Goal: Information Seeking & Learning: Learn about a topic

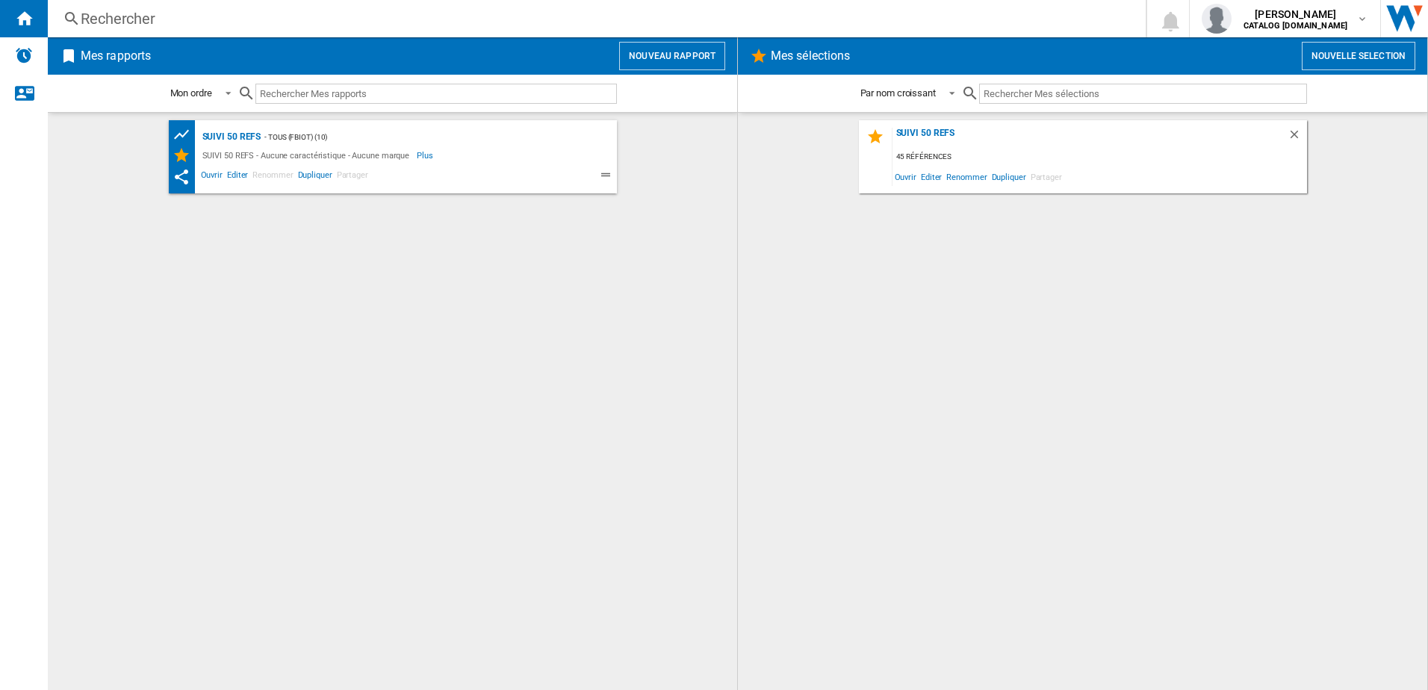
click at [180, 30] on div "Rechercher Rechercher 0 [PERSON_NAME] CATALOG [DOMAIN_NAME] CATALOG [DOMAIN_NAM…" at bounding box center [738, 18] width 1380 height 37
click at [170, 21] on div "Rechercher" at bounding box center [594, 18] width 1026 height 21
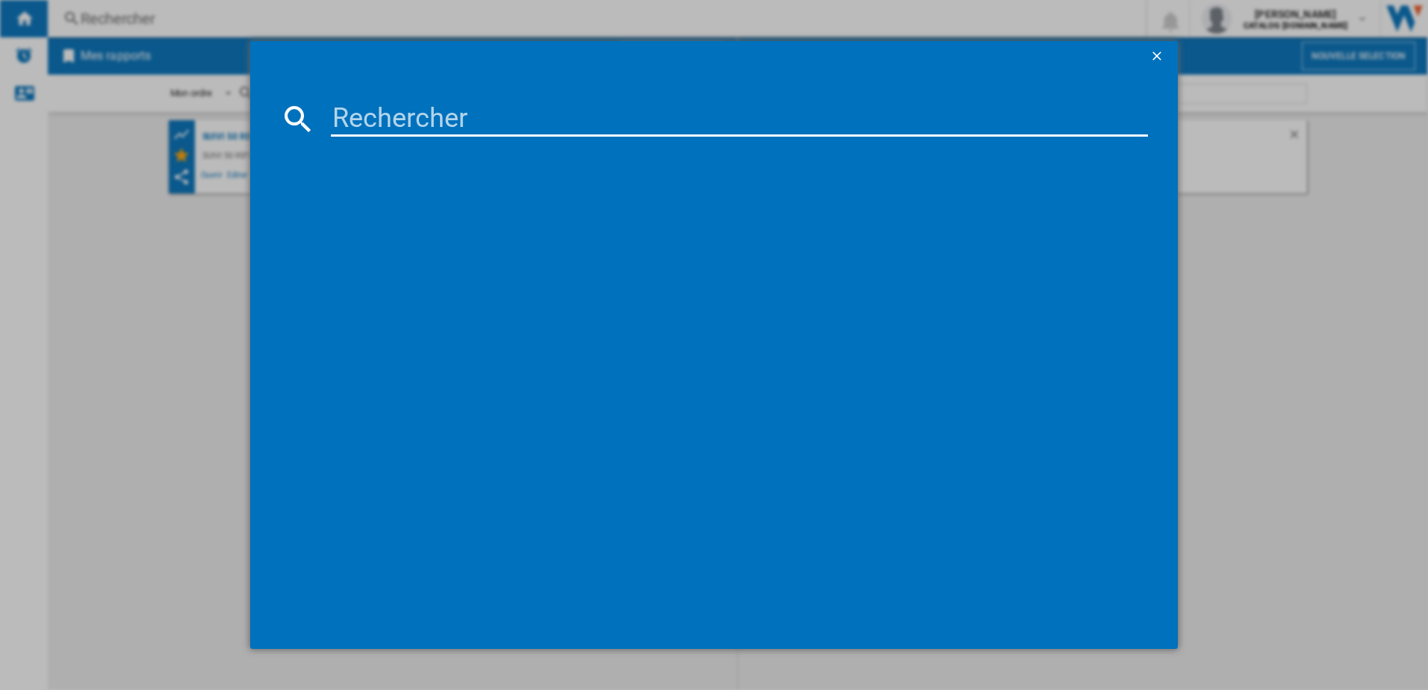
click at [354, 121] on input at bounding box center [740, 119] width 818 height 36
type input "OW6101"
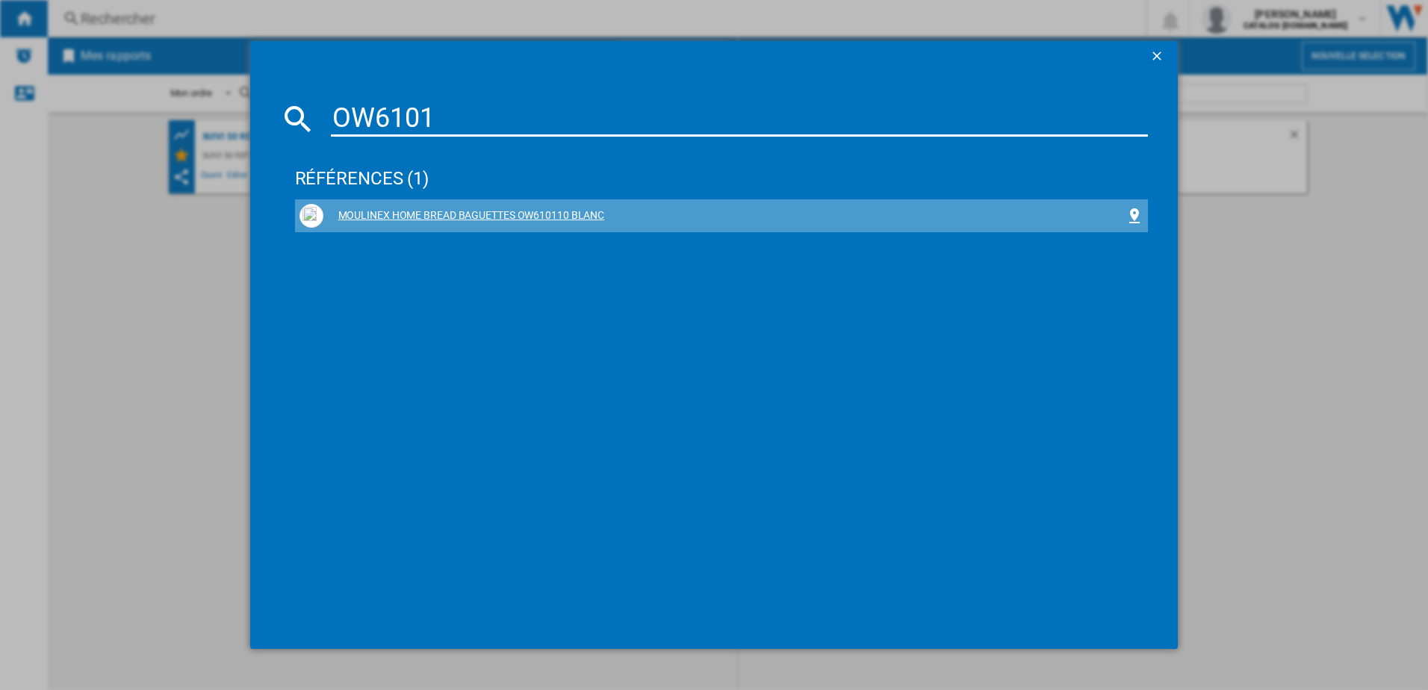
click at [513, 208] on div "MOULINEX HOME BREAD BAGUETTES OW610110 BLANC" at bounding box center [722, 216] width 845 height 24
click at [392, 214] on div "MOULINEX HOME BREAD BAGUETTES OW610110 BLANC" at bounding box center [724, 215] width 803 height 15
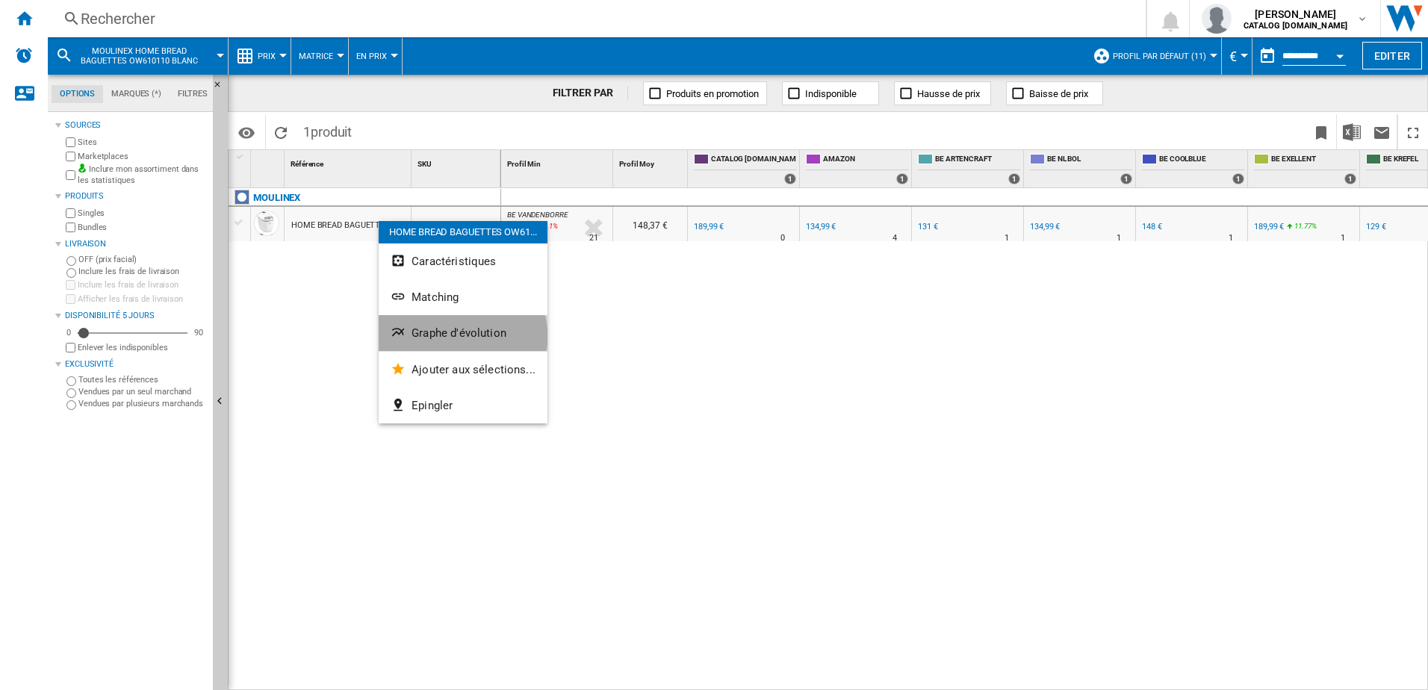
click at [460, 337] on span "Graphe d'évolution" at bounding box center [459, 332] width 95 height 13
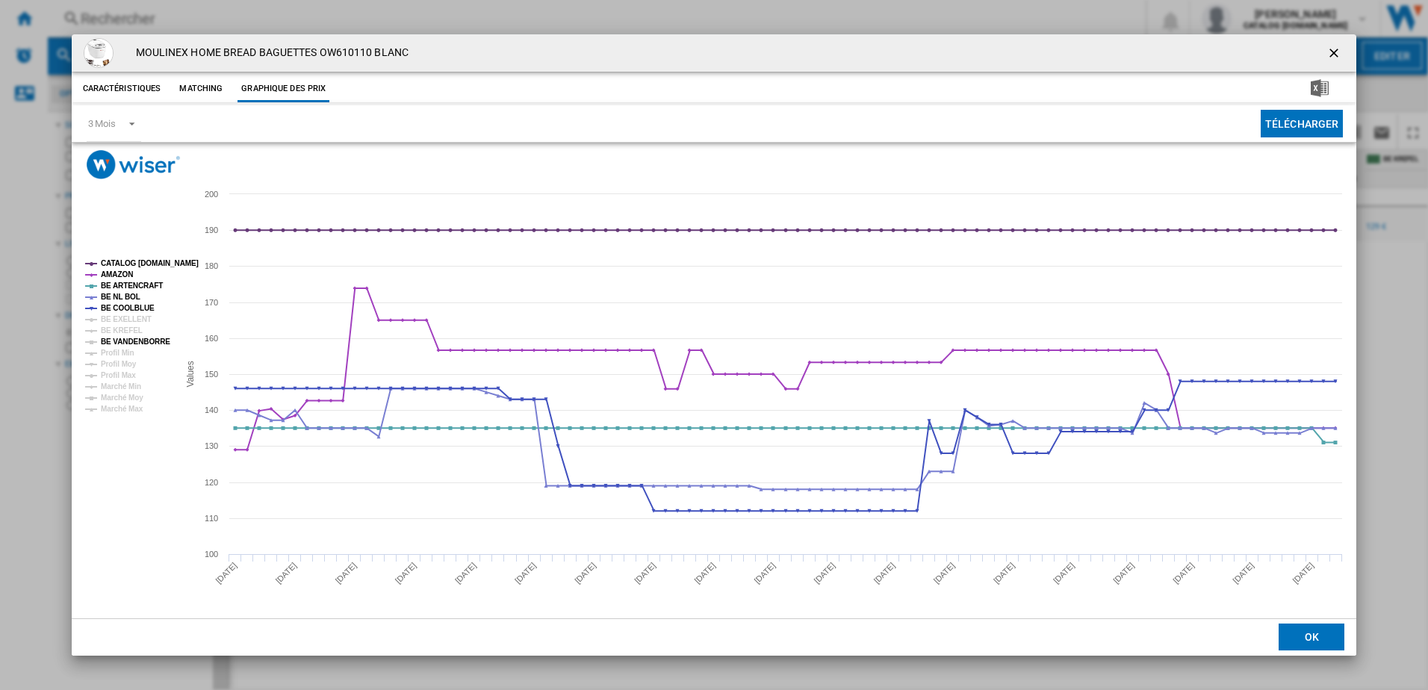
click at [150, 345] on tspan "BE VANDENBORRE" at bounding box center [135, 342] width 69 height 8
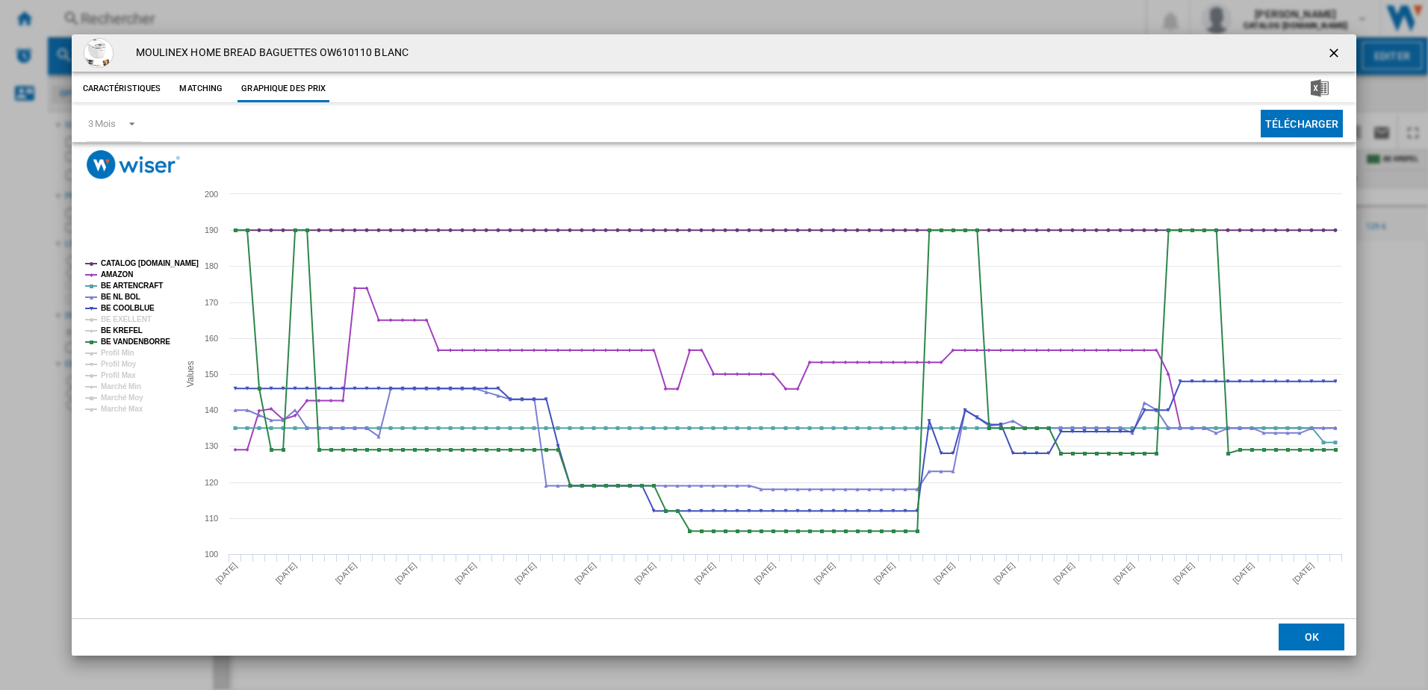
click at [124, 330] on tspan "BE KREFEL" at bounding box center [122, 330] width 42 height 8
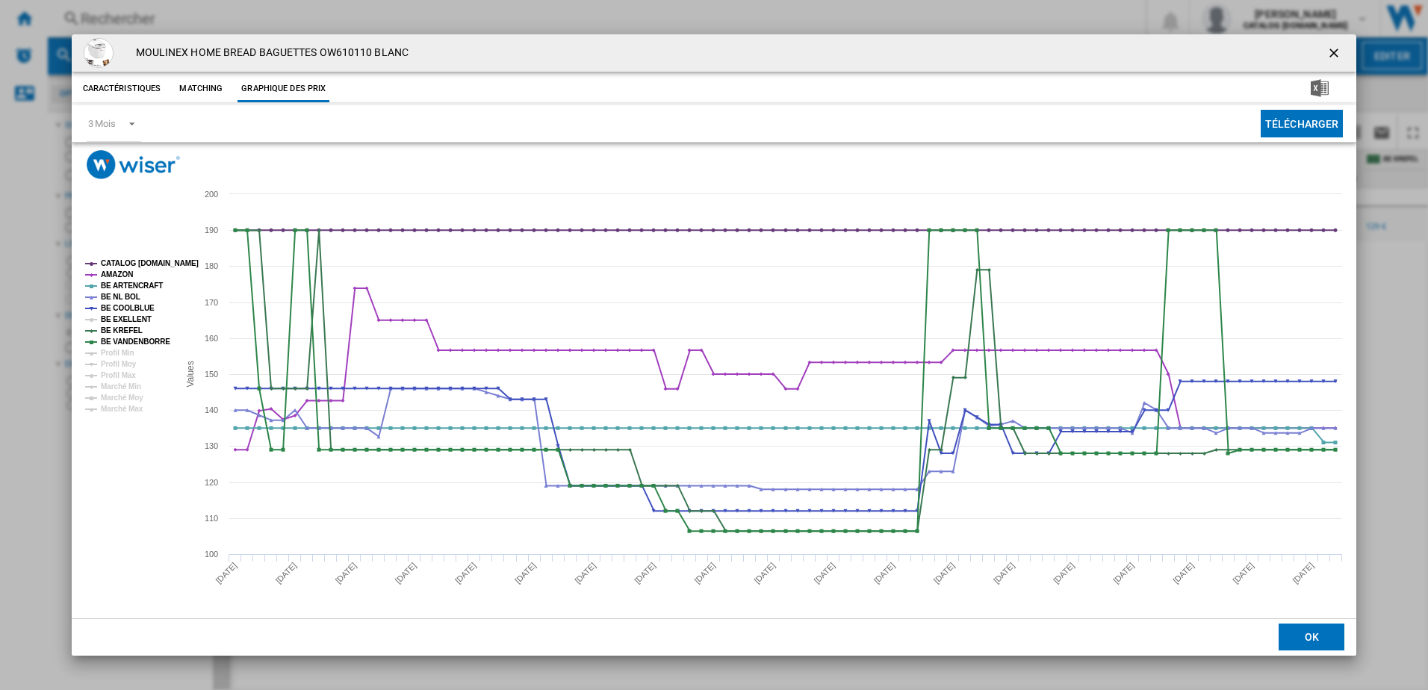
click at [127, 321] on tspan "BE EXELLENT" at bounding box center [126, 319] width 51 height 8
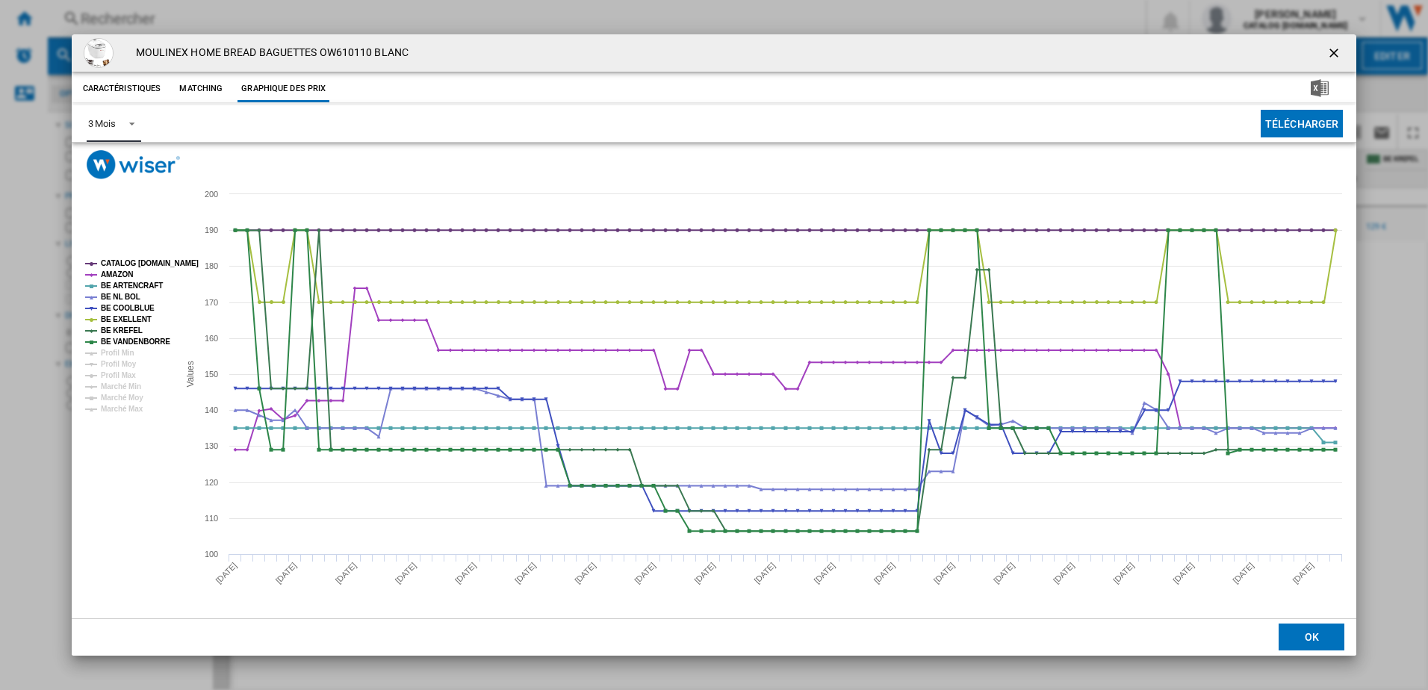
click at [101, 123] on div "3 Mois" at bounding box center [102, 123] width 28 height 11
click at [111, 155] on div "6 Mois" at bounding box center [101, 159] width 28 height 13
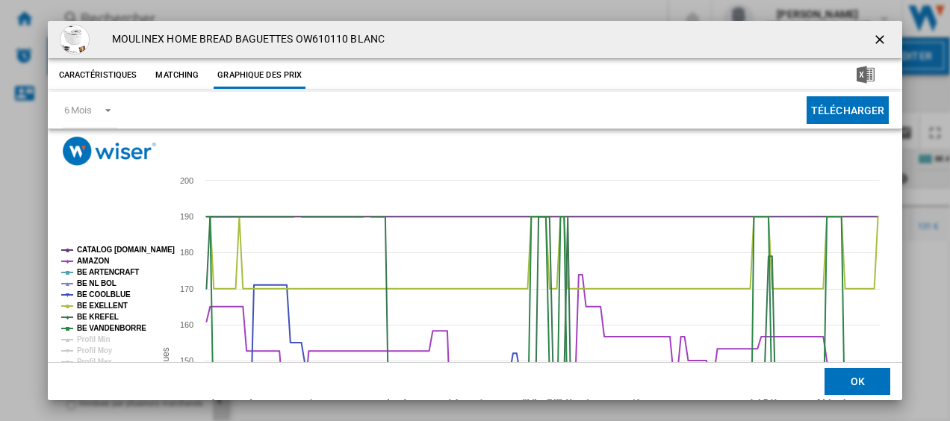
click at [874, 39] on ng-md-icon "getI18NText('BUTTONS.CLOSE_DIALOG')" at bounding box center [881, 41] width 18 height 18
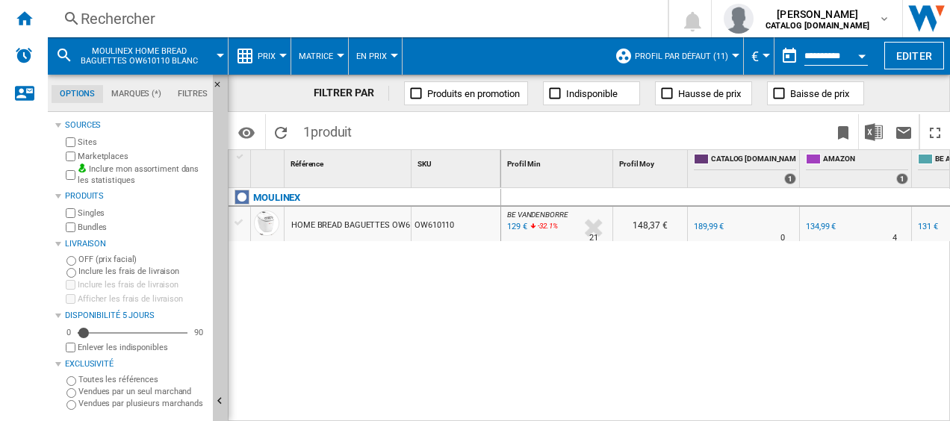
click at [113, 9] on div "Rechercher" at bounding box center [355, 18] width 548 height 21
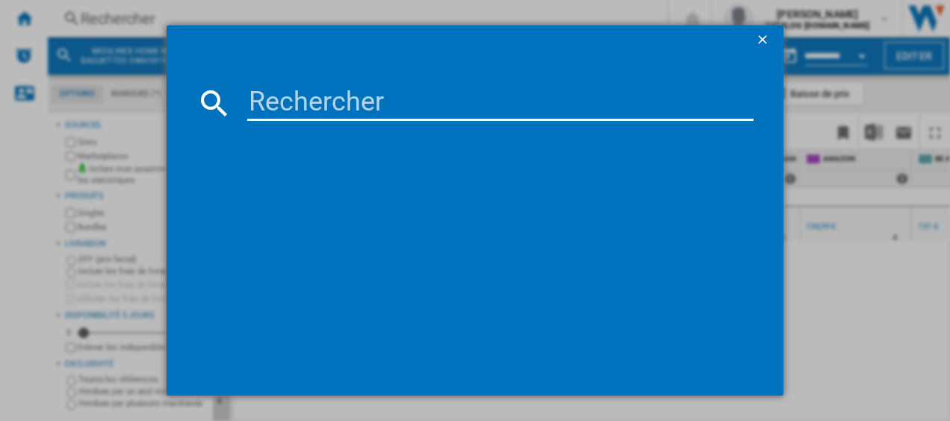
click at [286, 93] on input at bounding box center [500, 103] width 507 height 36
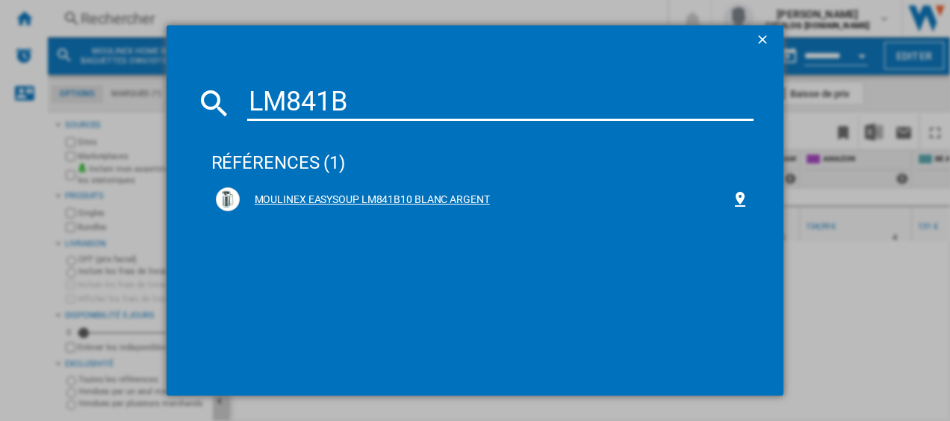
type input "LM841B"
click at [296, 194] on div "MOULINEX EASYSOUP LM841B10 BLANC ARGENT" at bounding box center [486, 200] width 492 height 15
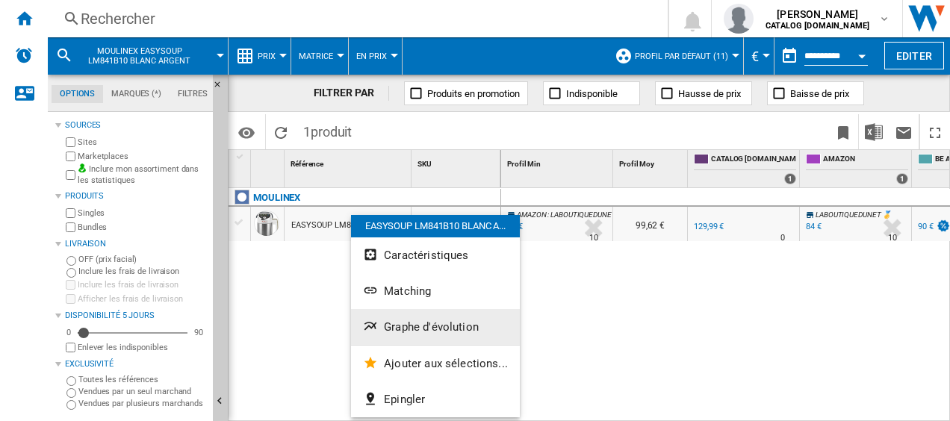
click at [394, 320] on span "Graphe d'évolution" at bounding box center [431, 326] width 95 height 13
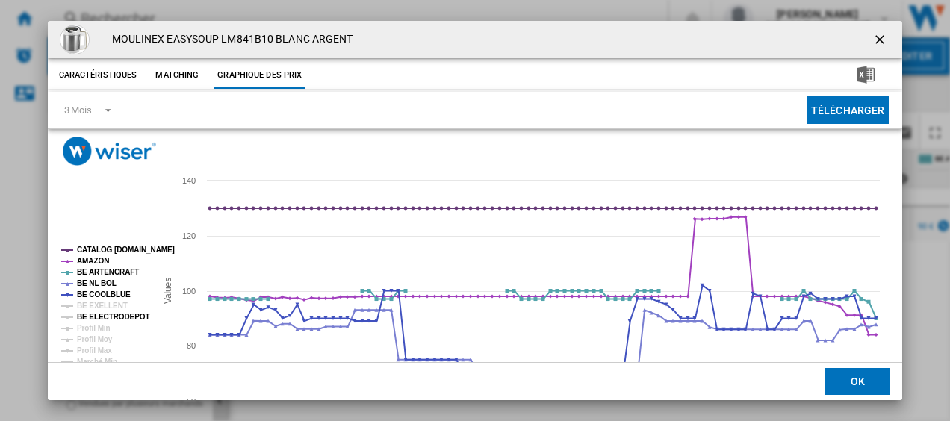
click at [137, 314] on tspan "BE ELECTRODEPOT" at bounding box center [113, 317] width 72 height 8
click at [102, 305] on tspan "BE EXELLENT" at bounding box center [102, 306] width 51 height 8
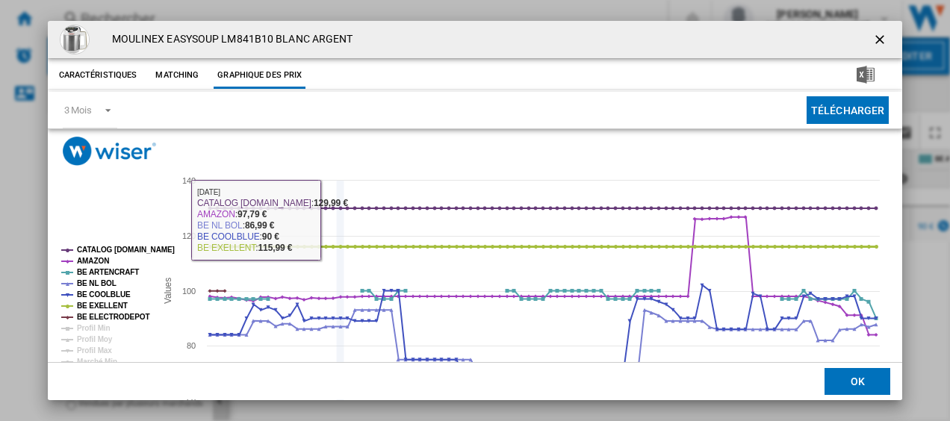
scroll to position [102, 0]
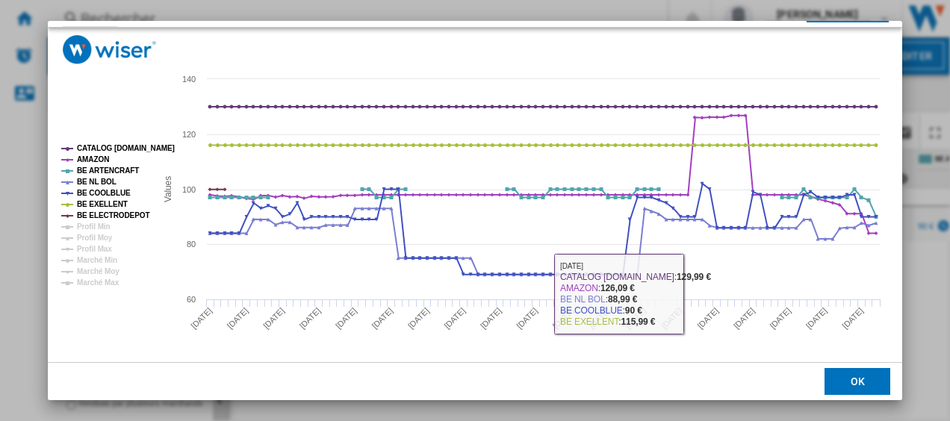
click at [858, 373] on button "OK" at bounding box center [858, 381] width 66 height 27
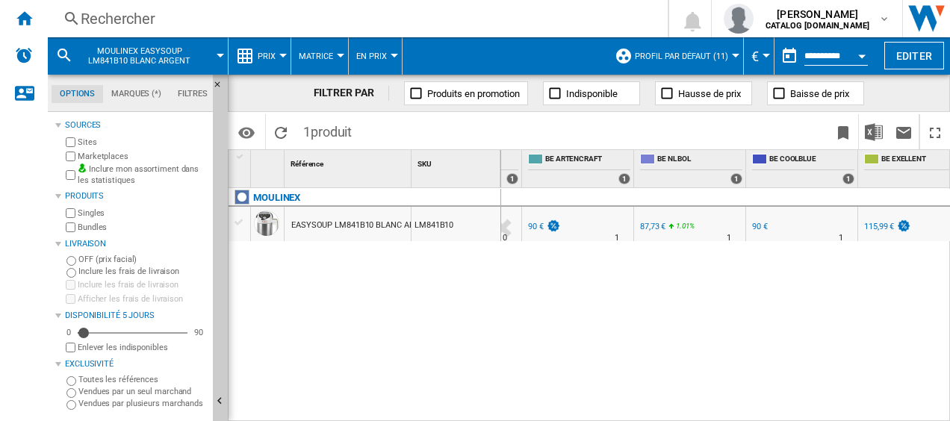
scroll to position [0, 396]
click at [642, 223] on div "87,73 €" at bounding box center [646, 227] width 25 height 10
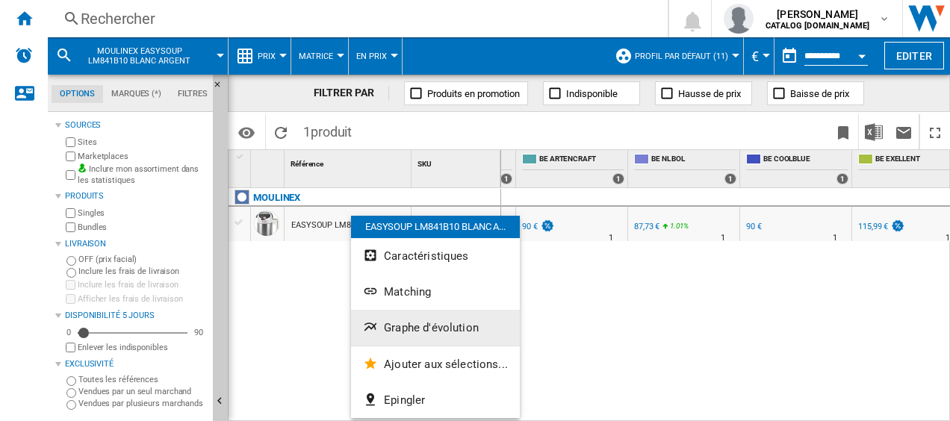
click at [400, 327] on span "Graphe d'évolution" at bounding box center [431, 327] width 95 height 13
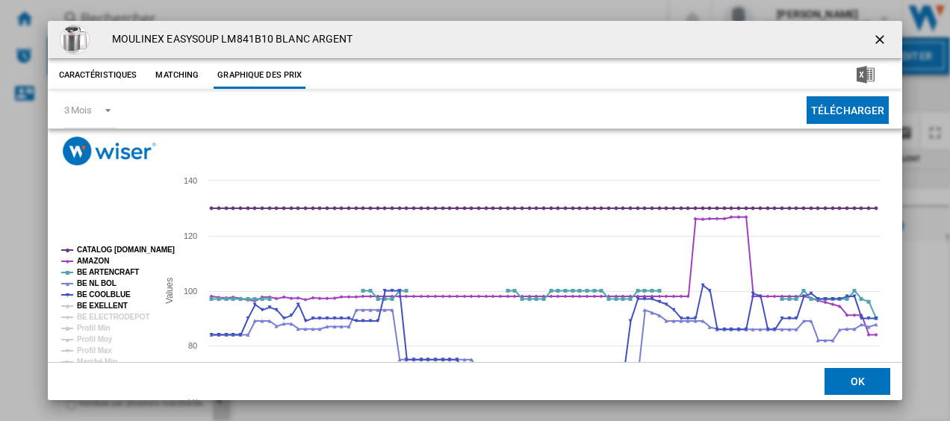
click at [108, 306] on tspan "BE EXELLENT" at bounding box center [102, 306] width 51 height 8
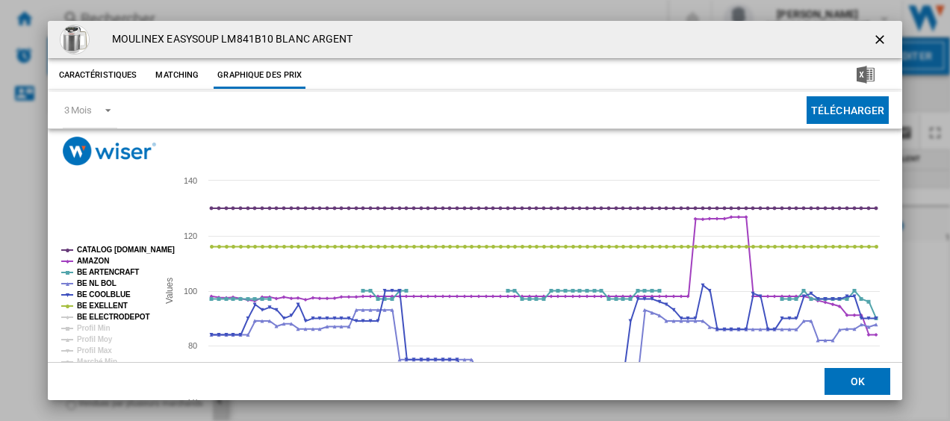
click at [118, 317] on tspan "BE ELECTRODEPOT" at bounding box center [113, 317] width 72 height 8
click at [114, 110] on md-select-value "3 Mois" at bounding box center [90, 110] width 55 height 37
click at [74, 149] on div "6 Mois" at bounding box center [77, 146] width 28 height 13
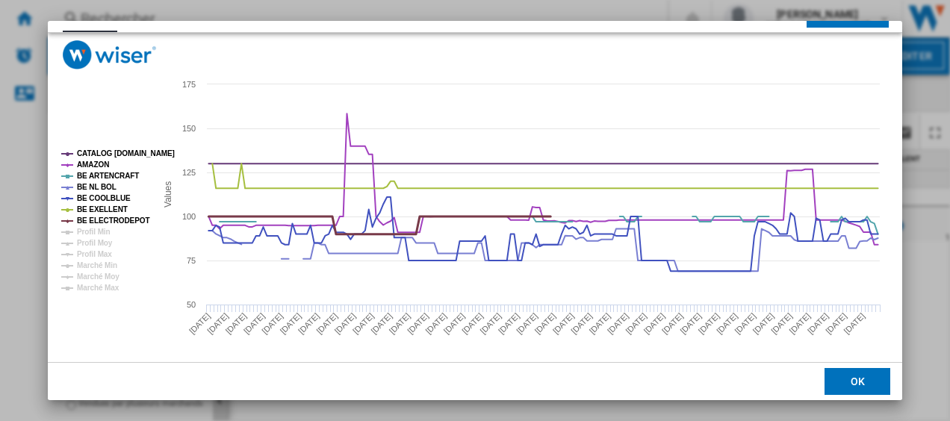
scroll to position [102, 0]
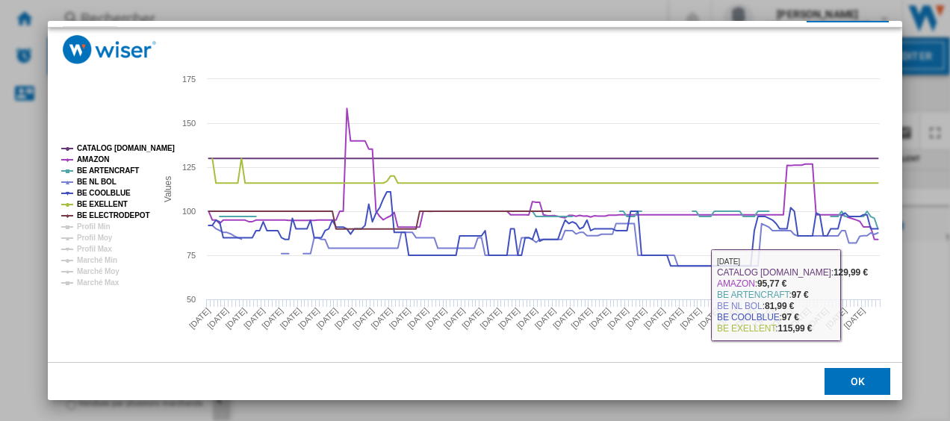
click at [859, 375] on button "OK" at bounding box center [858, 381] width 66 height 27
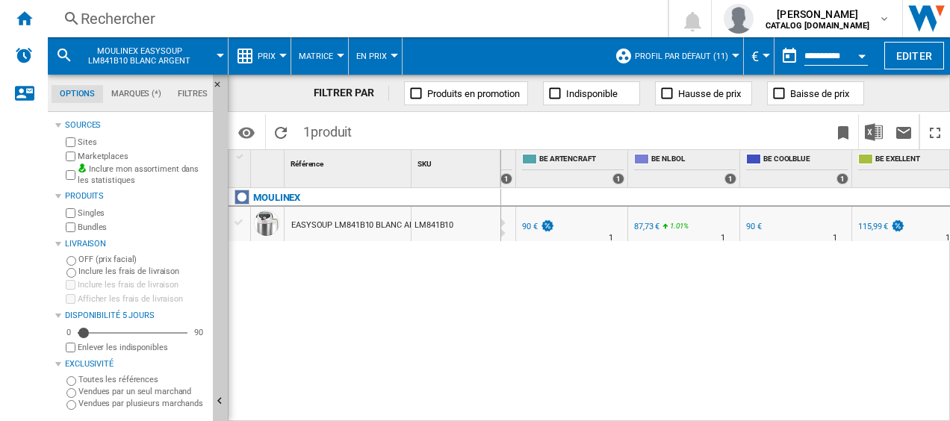
click at [267, 10] on div "Rechercher" at bounding box center [355, 18] width 548 height 21
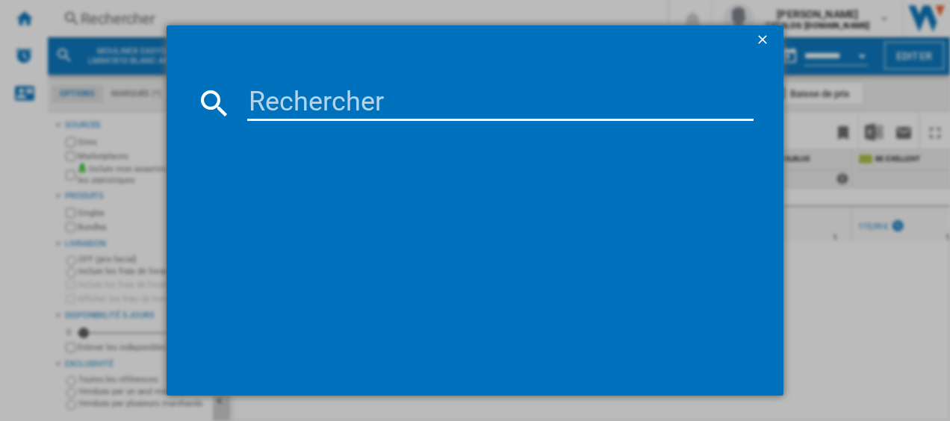
click at [269, 103] on input at bounding box center [500, 103] width 507 height 36
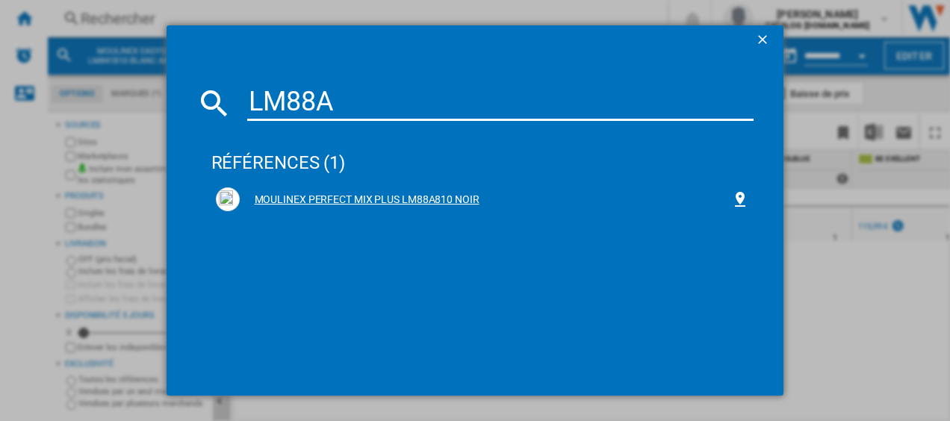
type input "LM88A"
click at [314, 204] on div "MOULINEX PERFECT MIX PLUS LM88A810 NOIR" at bounding box center [486, 200] width 492 height 15
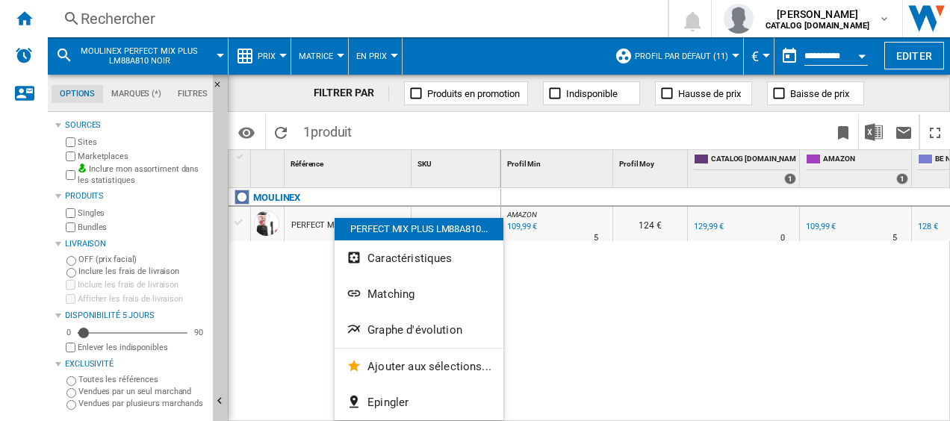
click at [400, 327] on span "Graphe d'évolution" at bounding box center [415, 329] width 95 height 13
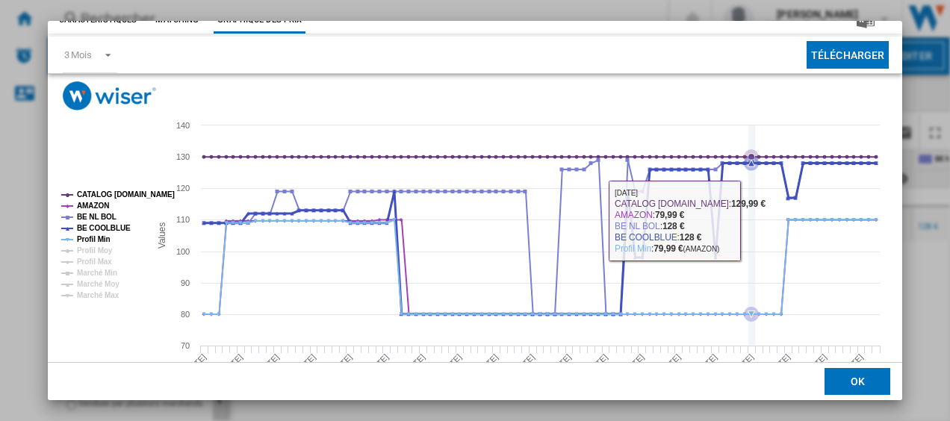
scroll to position [75, 0]
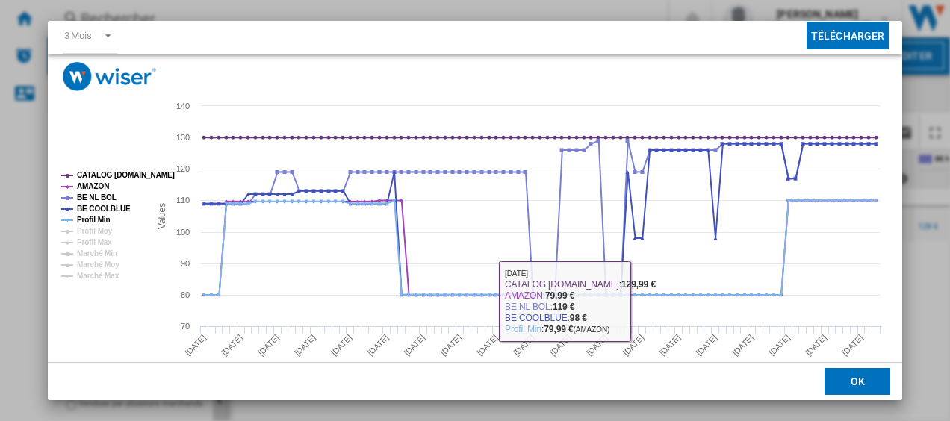
click at [855, 382] on button "OK" at bounding box center [858, 381] width 66 height 27
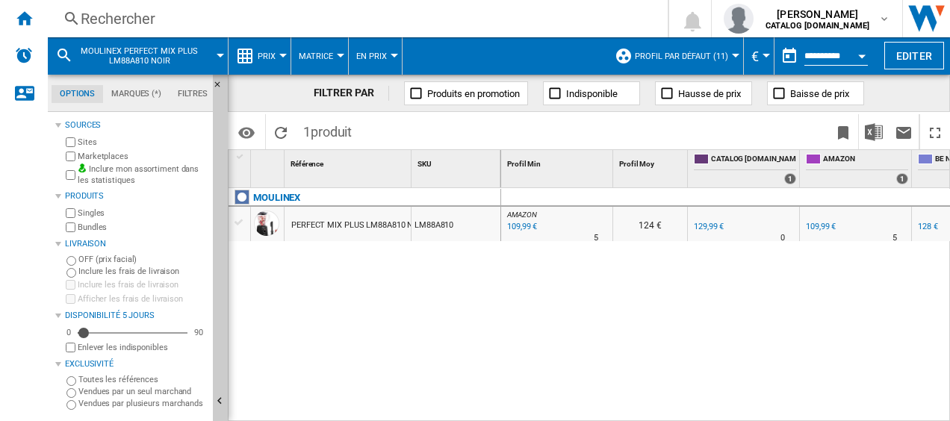
click at [276, 22] on div "Rechercher" at bounding box center [355, 18] width 548 height 21
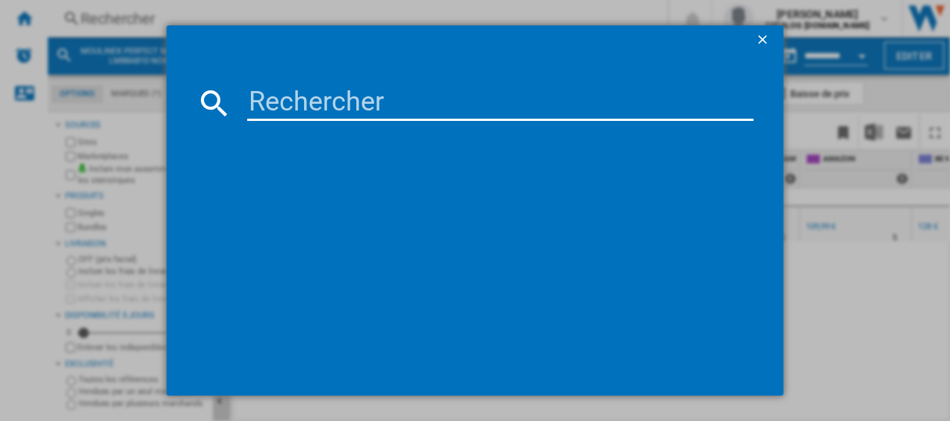
click at [281, 97] on input at bounding box center [500, 103] width 507 height 36
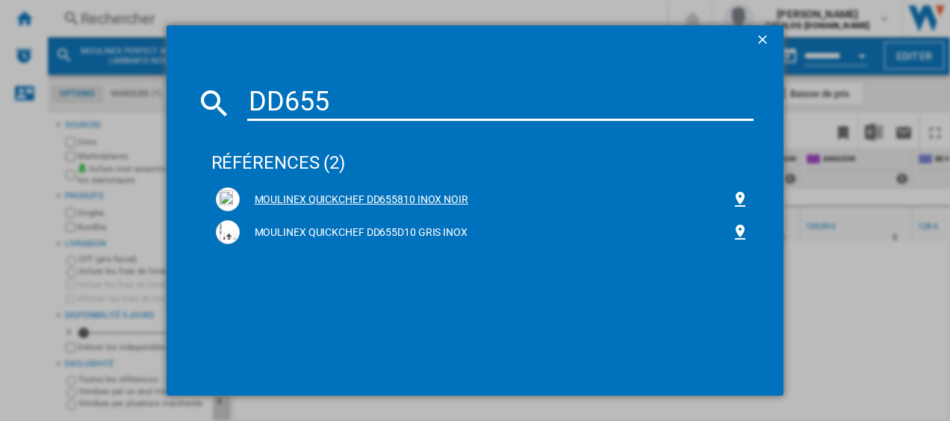
type input "DD655"
click at [305, 187] on div "MOULINEX QUICKCHEF DD655810 INOX NOIR" at bounding box center [482, 199] width 543 height 33
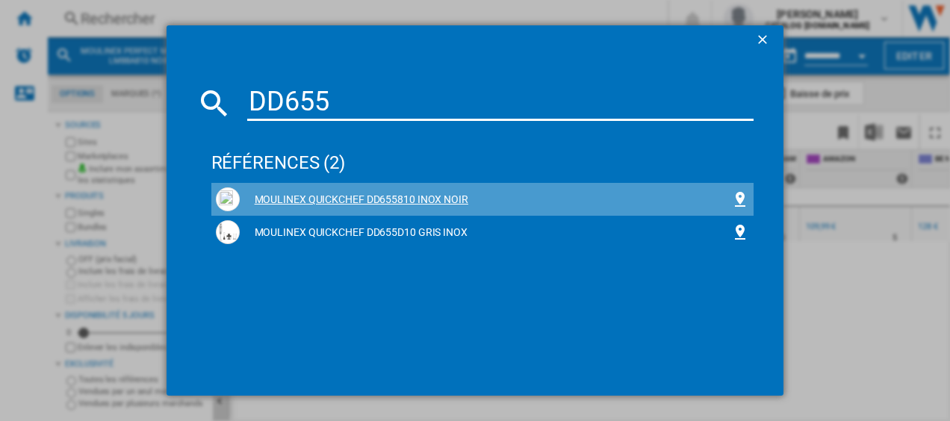
click at [304, 199] on div "MOULINEX QUICKCHEF DD655810 INOX NOIR" at bounding box center [486, 200] width 492 height 15
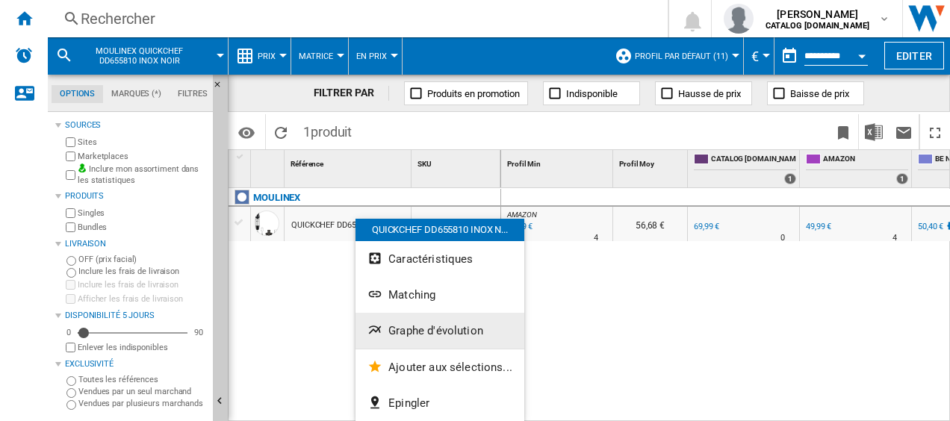
click at [408, 327] on span "Graphe d'évolution" at bounding box center [435, 330] width 95 height 13
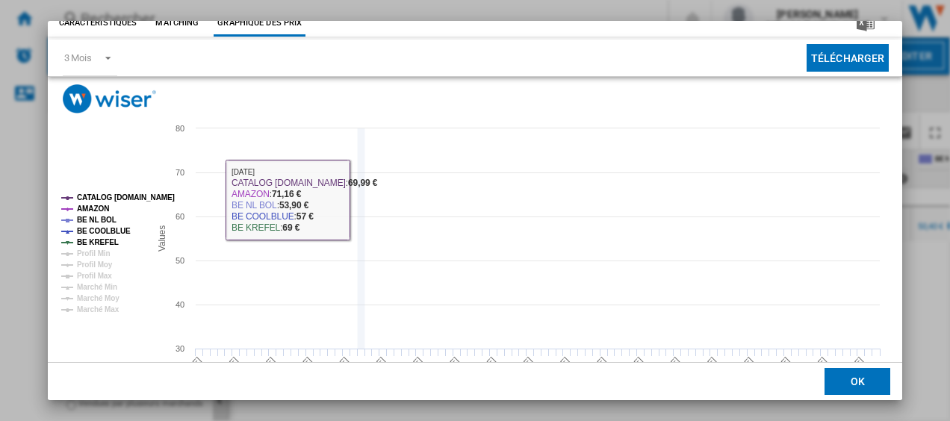
scroll to position [75, 0]
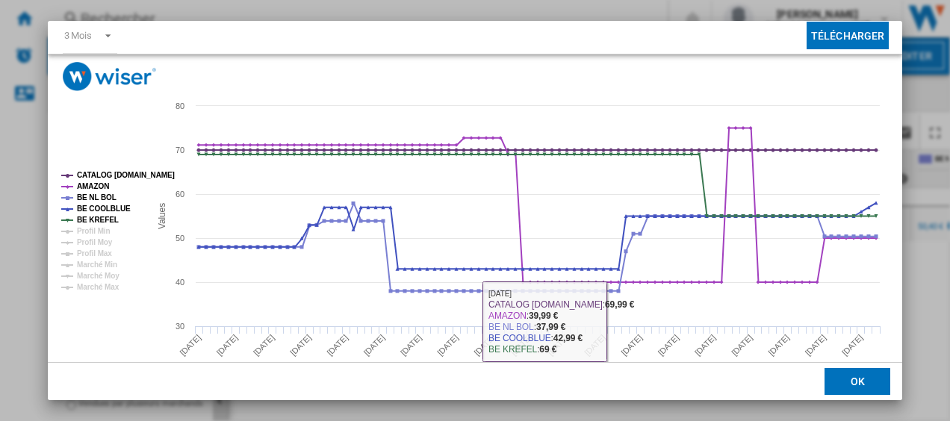
click at [849, 380] on button "OK" at bounding box center [858, 381] width 66 height 27
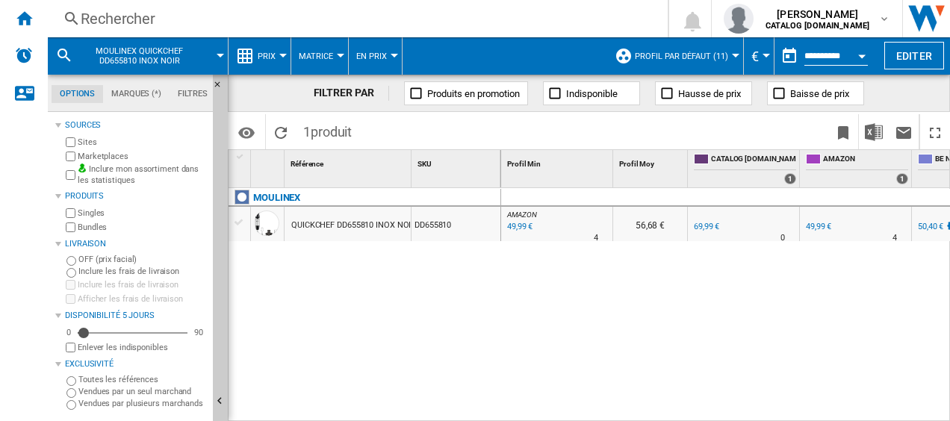
click at [220, 16] on div "Rechercher" at bounding box center [355, 18] width 548 height 21
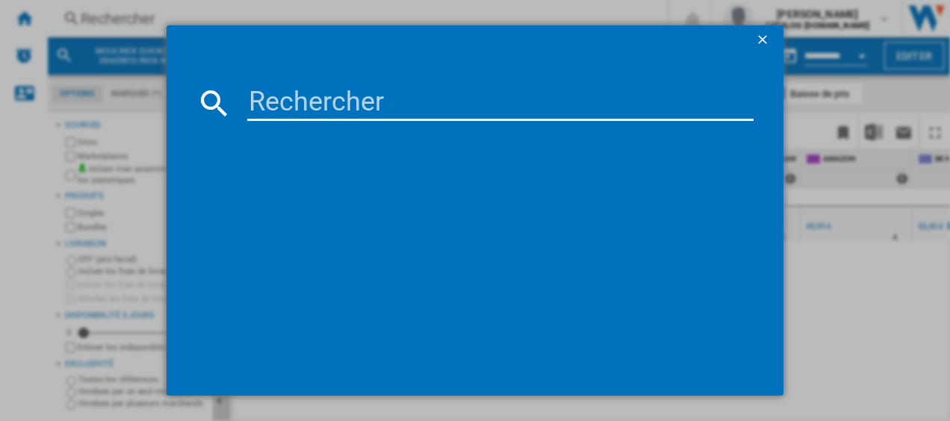
click at [252, 82] on md-dialog-content at bounding box center [476, 225] width 618 height 341
click at [255, 109] on input at bounding box center [500, 103] width 507 height 36
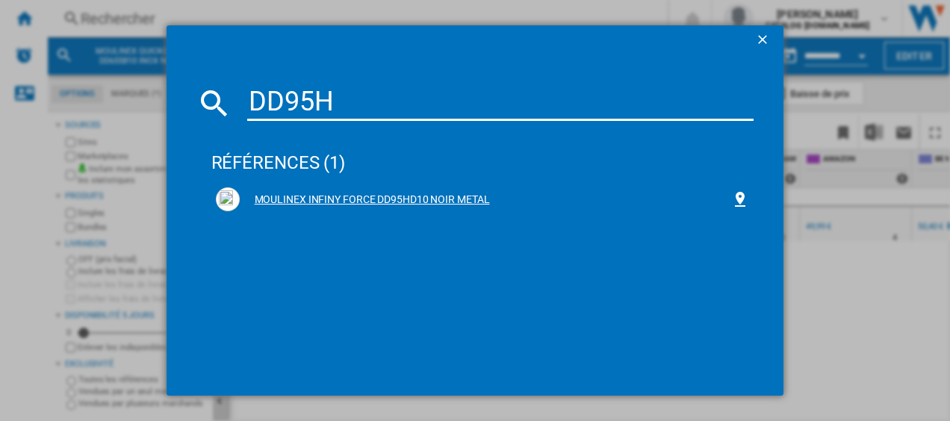
type input "DD95H"
click at [414, 202] on div "MOULINEX INFINY FORCE DD95HD10 NOIR METAL" at bounding box center [486, 200] width 492 height 15
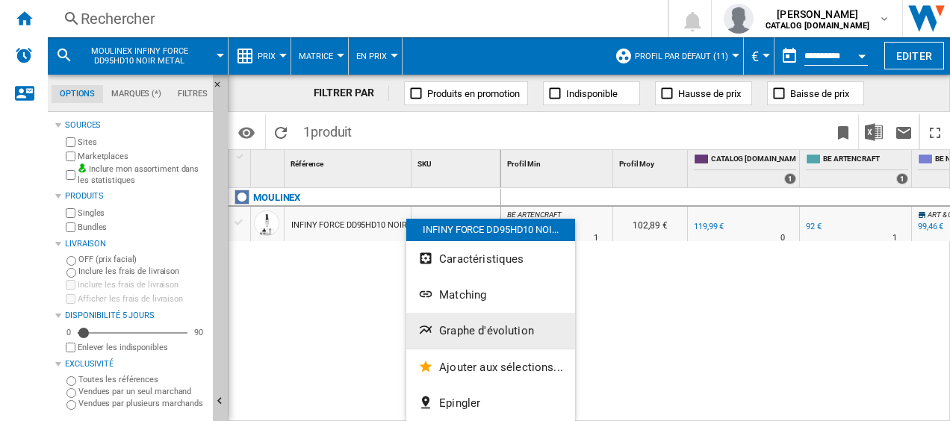
click at [459, 323] on button "Graphe d'évolution" at bounding box center [490, 331] width 169 height 36
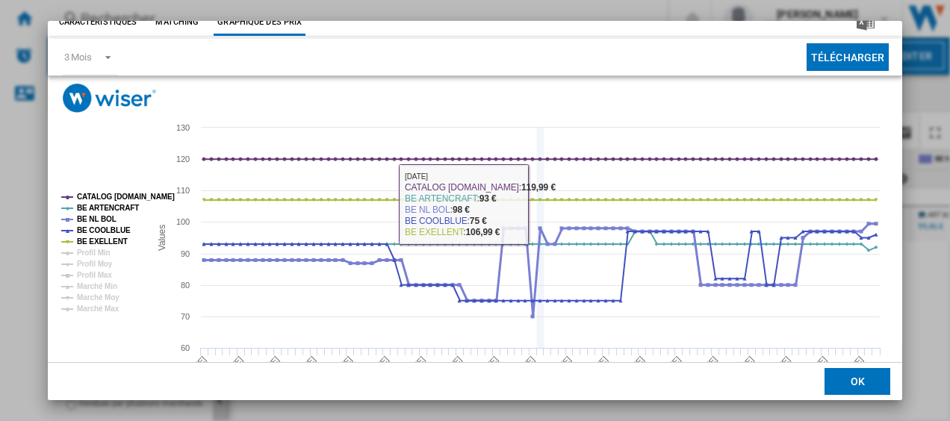
scroll to position [75, 0]
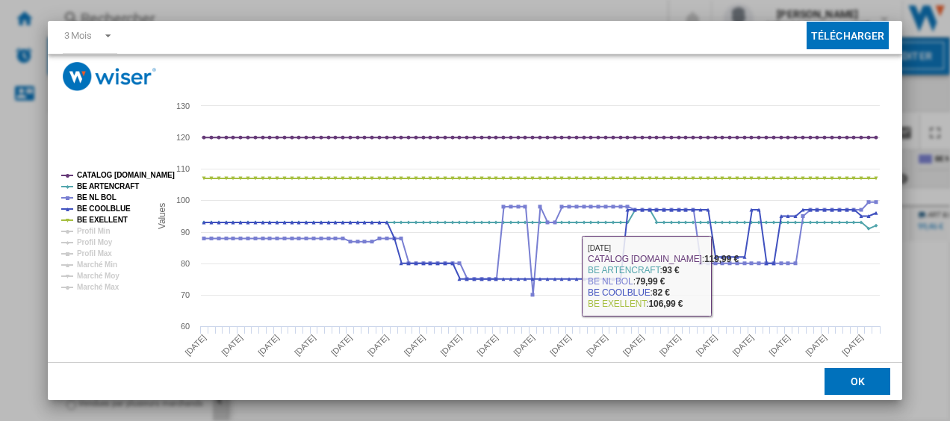
click at [850, 379] on button "OK" at bounding box center [858, 381] width 66 height 27
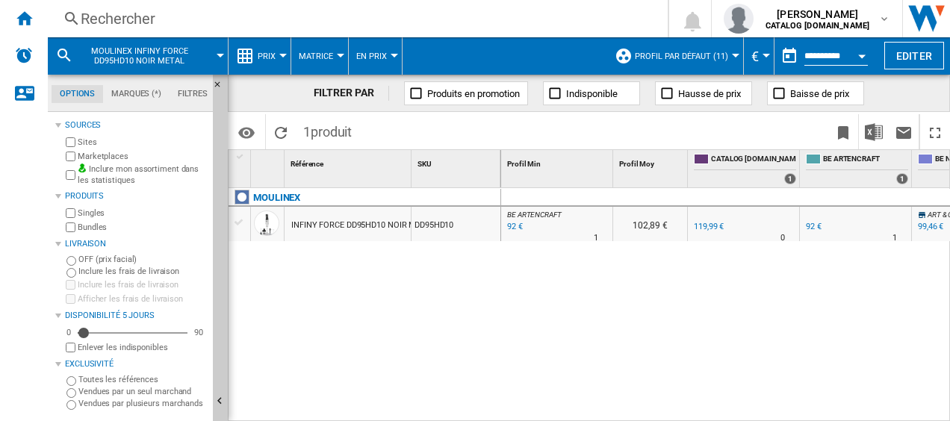
click at [373, 26] on div "Rechercher" at bounding box center [355, 18] width 548 height 21
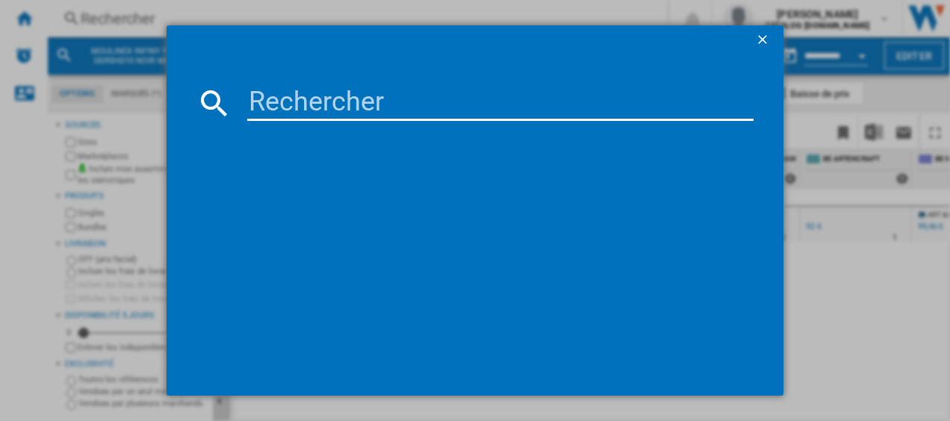
click at [283, 88] on input at bounding box center [500, 103] width 507 height 36
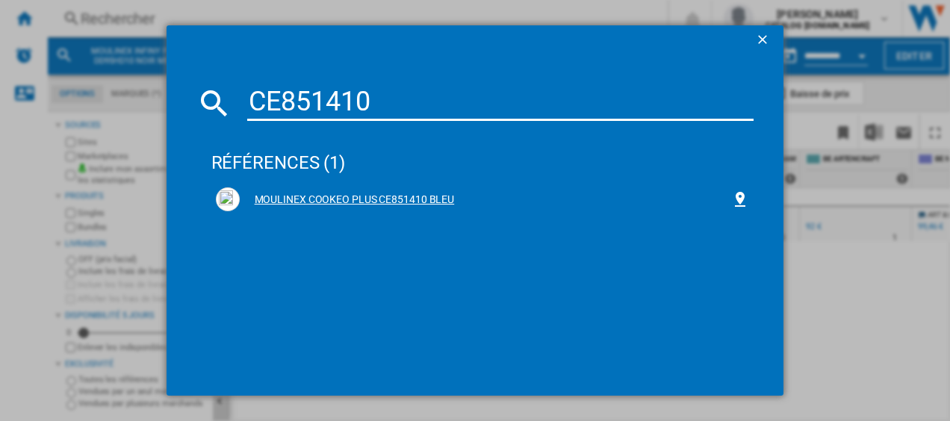
type input "CE851410"
click at [323, 193] on div "MOULINEX COOKEO PLUS CE851410 BLEU" at bounding box center [486, 200] width 492 height 15
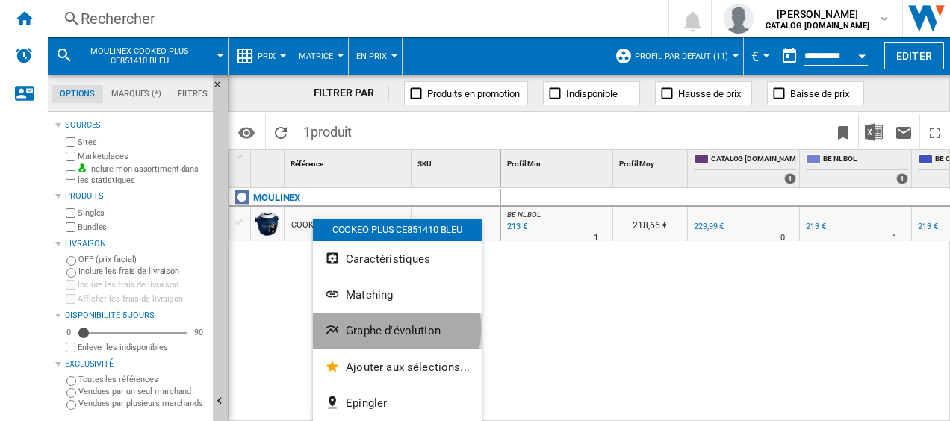
click at [385, 329] on span "Graphe d'évolution" at bounding box center [393, 330] width 95 height 13
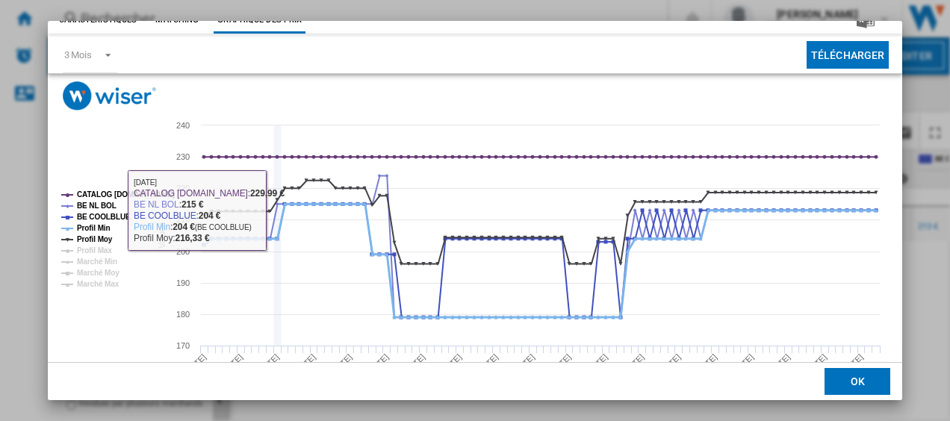
scroll to position [75, 0]
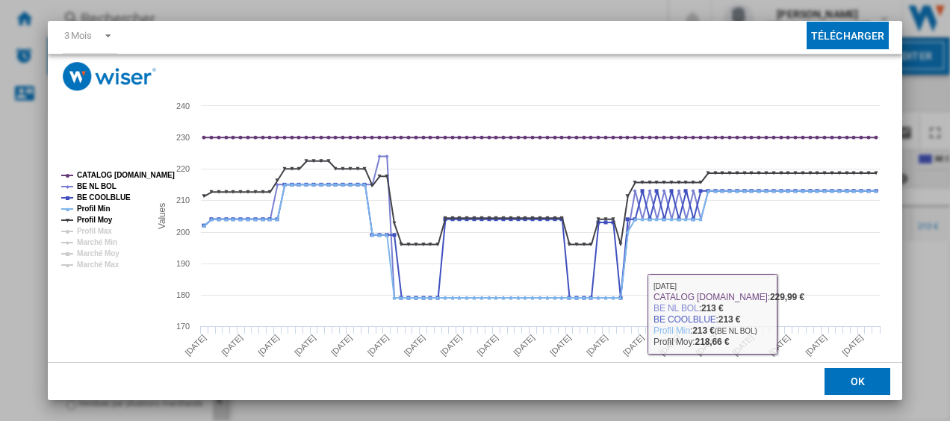
click at [836, 382] on button "OK" at bounding box center [858, 381] width 66 height 27
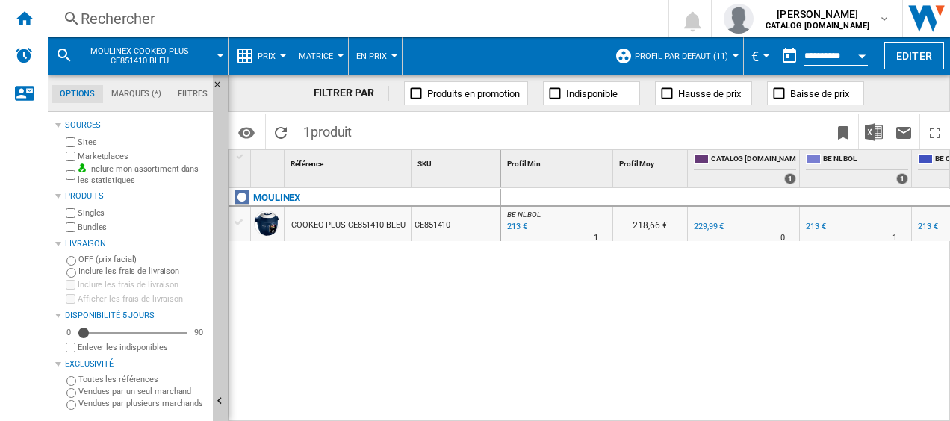
click at [134, 7] on div "Rechercher Rechercher 0 [PERSON_NAME] CATALOG [DOMAIN_NAME] CATALOG [DOMAIN_NAM…" at bounding box center [499, 18] width 902 height 37
click at [107, 12] on div "Rechercher" at bounding box center [355, 18] width 548 height 21
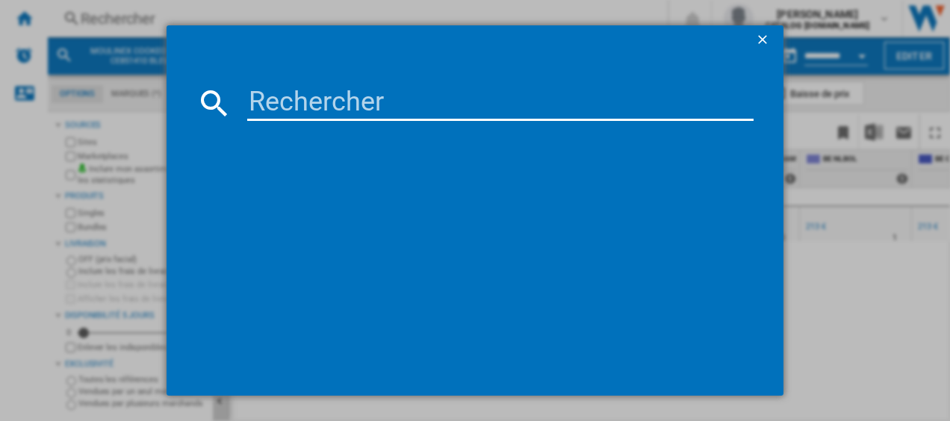
click at [266, 92] on input at bounding box center [500, 103] width 507 height 36
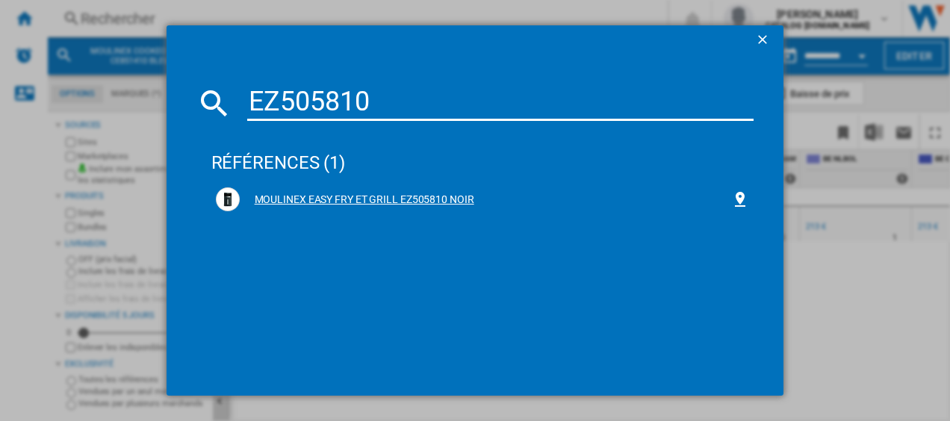
type input "EZ505810"
click at [278, 201] on div "MOULINEX EASY FRY ET GRILL EZ505810 NOIR" at bounding box center [486, 200] width 492 height 15
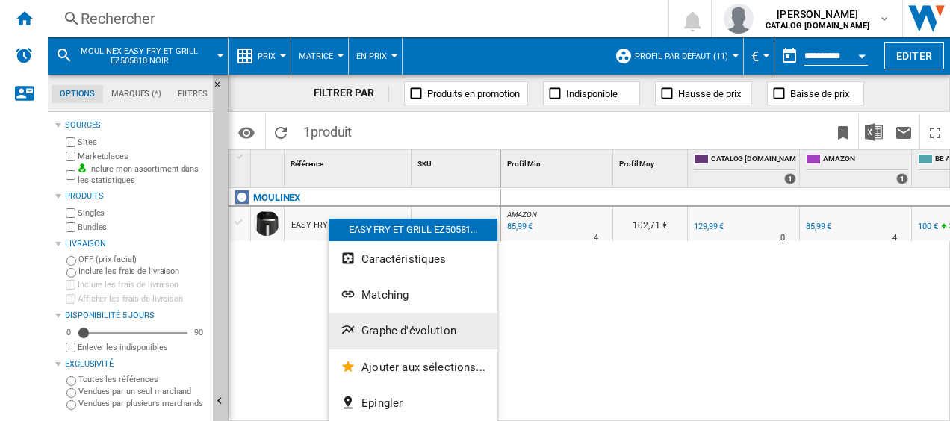
click at [367, 324] on span "Graphe d'évolution" at bounding box center [409, 330] width 95 height 13
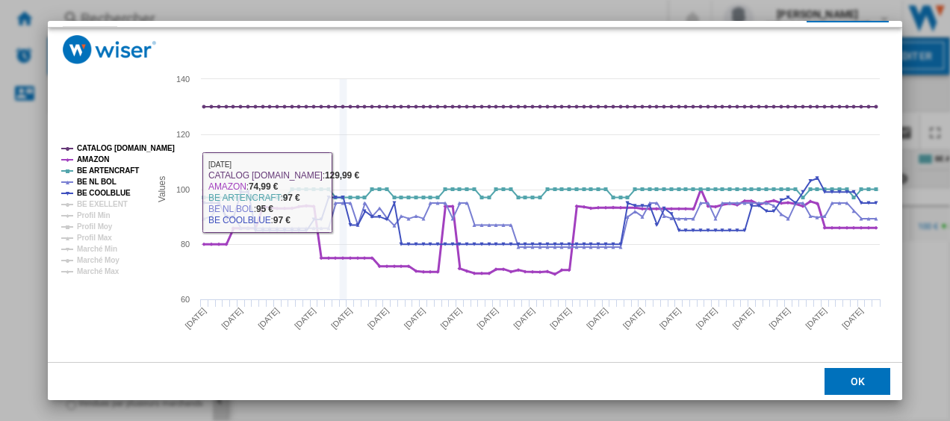
scroll to position [102, 0]
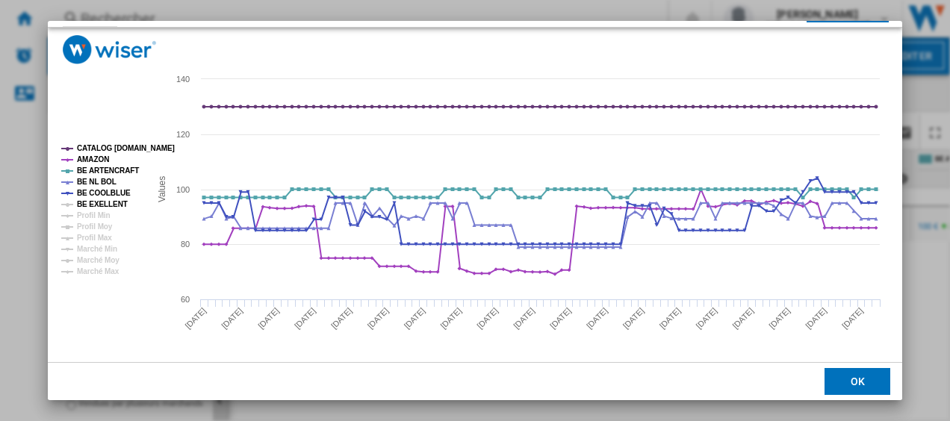
click at [83, 204] on tspan "BE EXELLENT" at bounding box center [102, 204] width 51 height 8
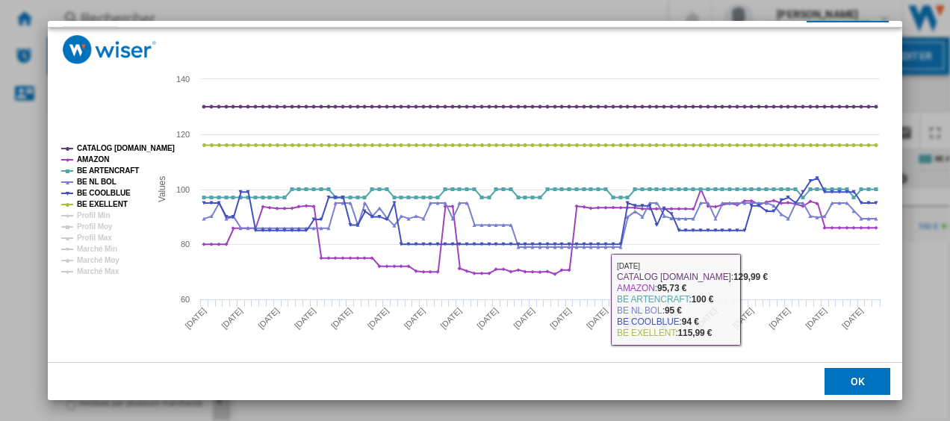
click at [846, 379] on button "OK" at bounding box center [858, 381] width 66 height 27
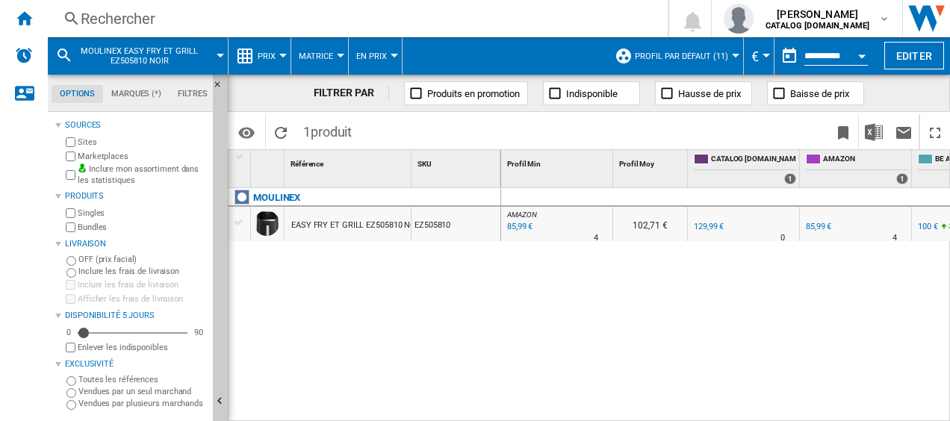
click at [229, 10] on div "Rechercher" at bounding box center [355, 18] width 548 height 21
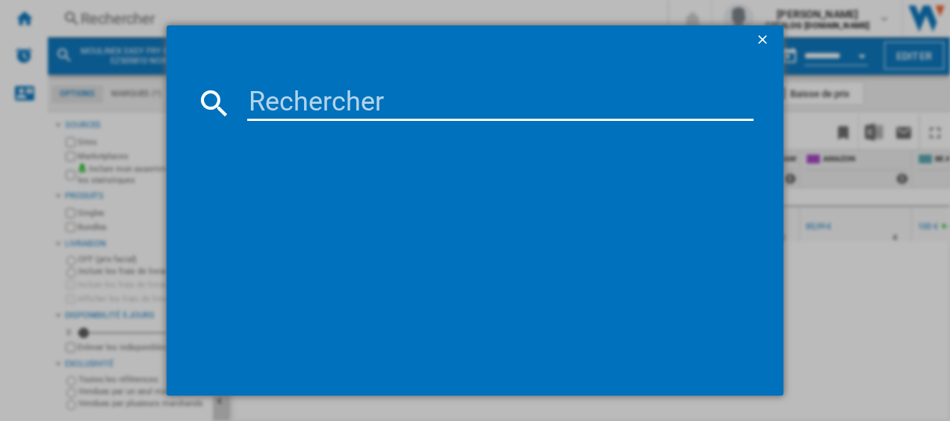
click at [378, 87] on input at bounding box center [500, 103] width 507 height 36
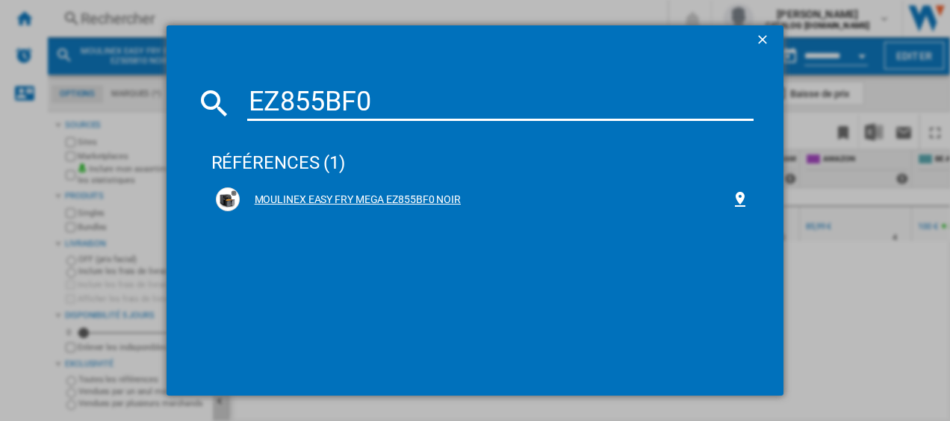
type input "EZ855BF0"
click at [327, 196] on div "MOULINEX EASY FRY MEGA EZ855BF0 NOIR" at bounding box center [486, 200] width 492 height 15
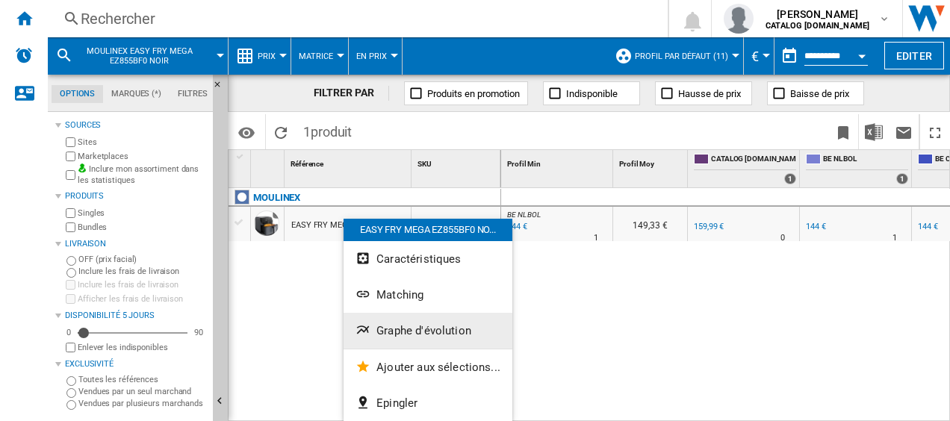
click at [396, 336] on span "Graphe d'évolution" at bounding box center [423, 330] width 95 height 13
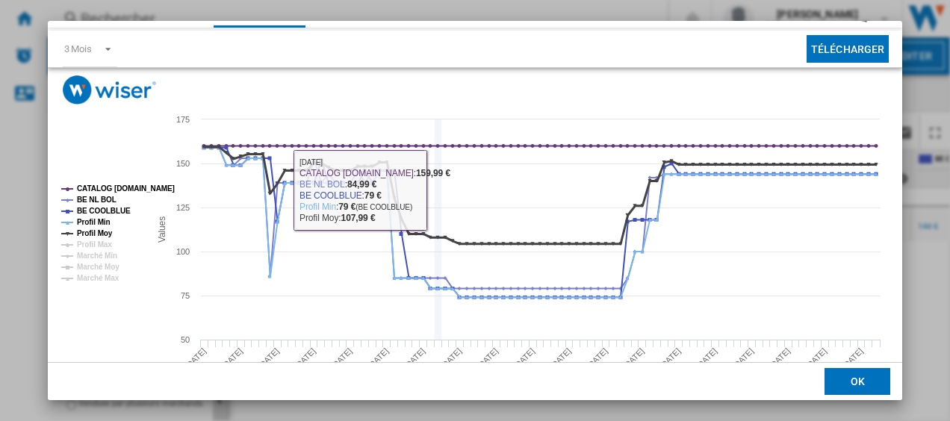
scroll to position [75, 0]
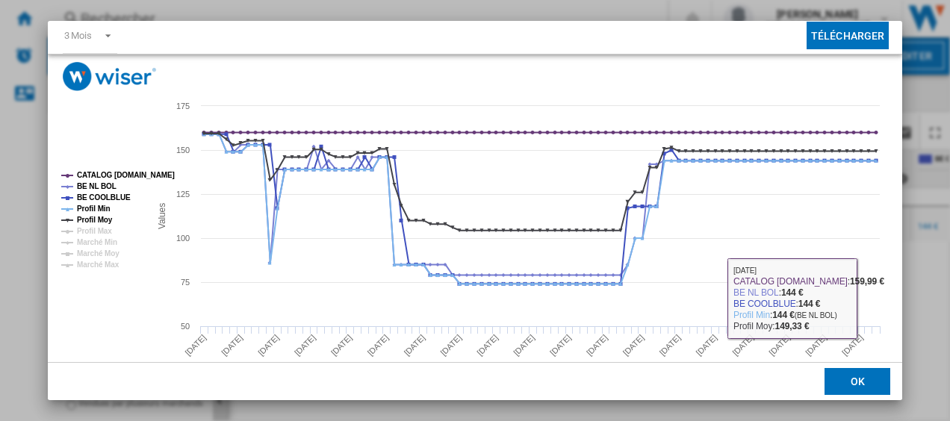
click at [871, 383] on button "OK" at bounding box center [858, 381] width 66 height 27
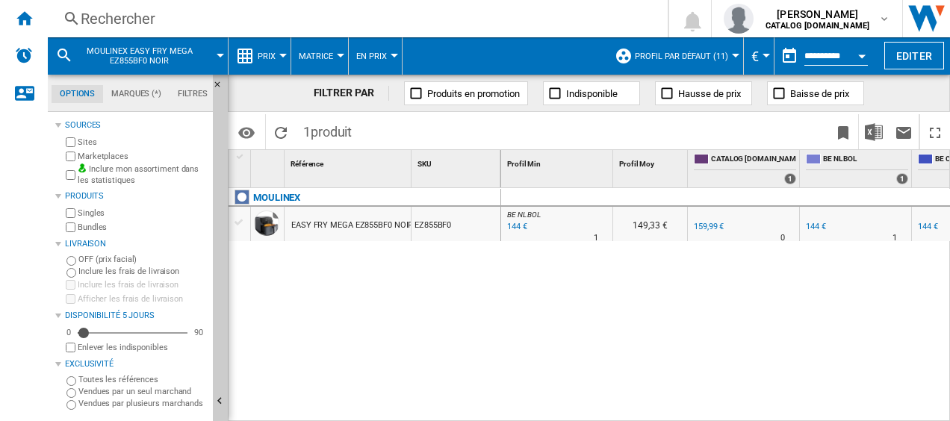
click at [251, 15] on div "Rechercher" at bounding box center [355, 18] width 548 height 21
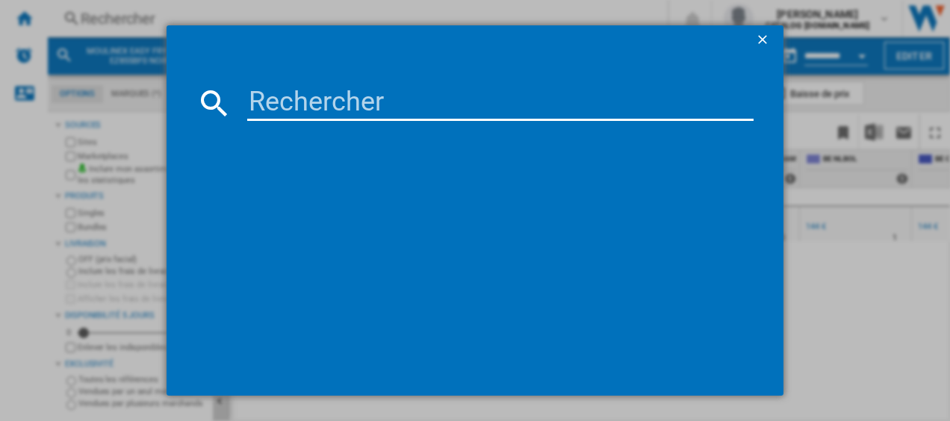
click at [292, 91] on input at bounding box center [500, 103] width 507 height 36
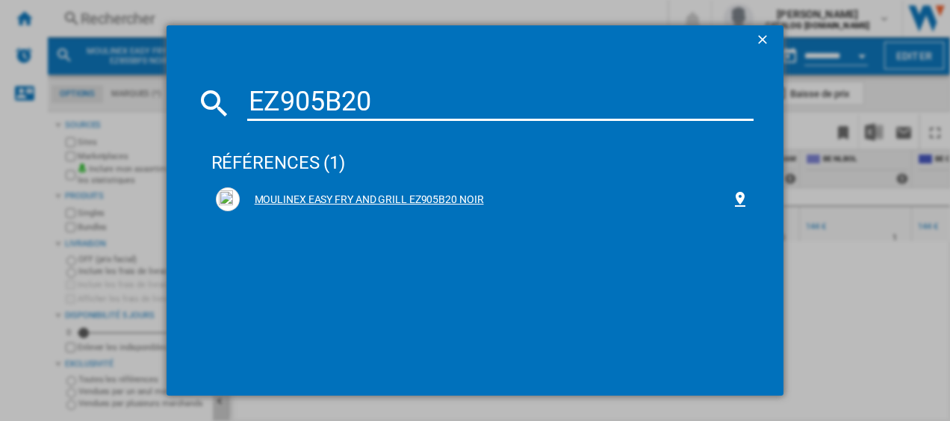
type input "EZ905B20"
click at [332, 191] on div "MOULINEX EASY FRY AND GRILL EZ905B20 NOIR" at bounding box center [483, 199] width 534 height 24
click at [293, 197] on div "MOULINEX EASY FRY AND GRILL EZ905B20 NOIR" at bounding box center [486, 200] width 492 height 15
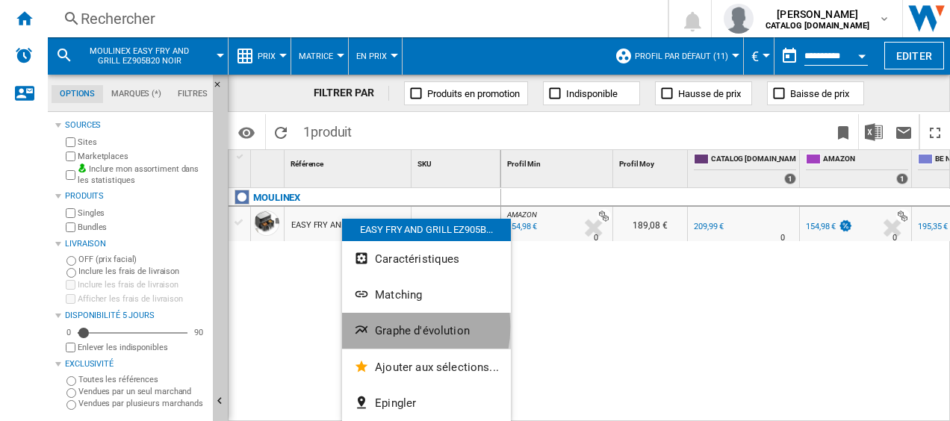
click at [388, 327] on span "Graphe d'évolution" at bounding box center [422, 330] width 95 height 13
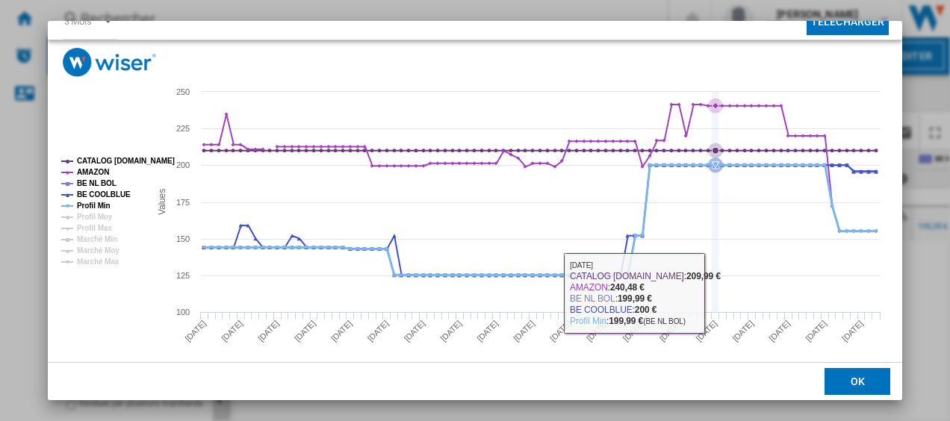
scroll to position [102, 0]
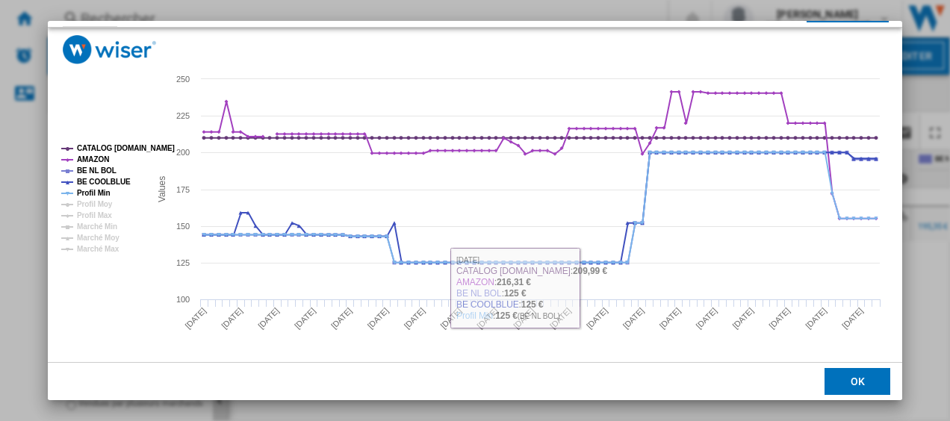
click at [837, 377] on button "OK" at bounding box center [858, 381] width 66 height 27
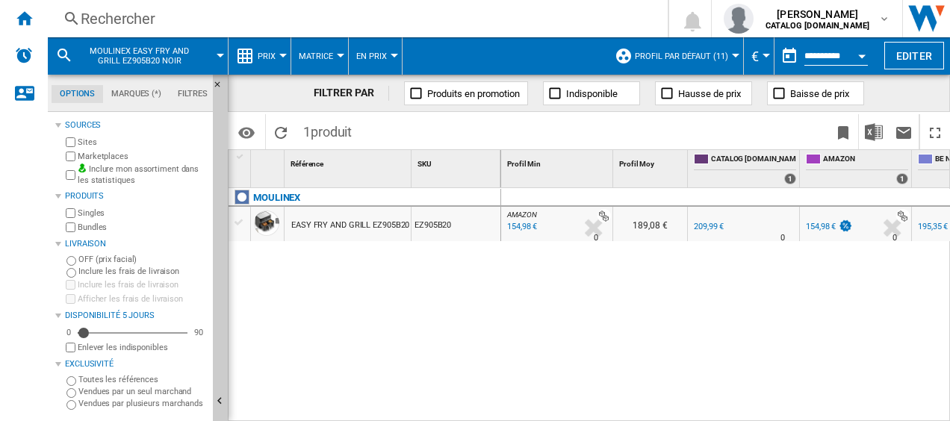
click at [310, 15] on div "Rechercher" at bounding box center [355, 18] width 548 height 21
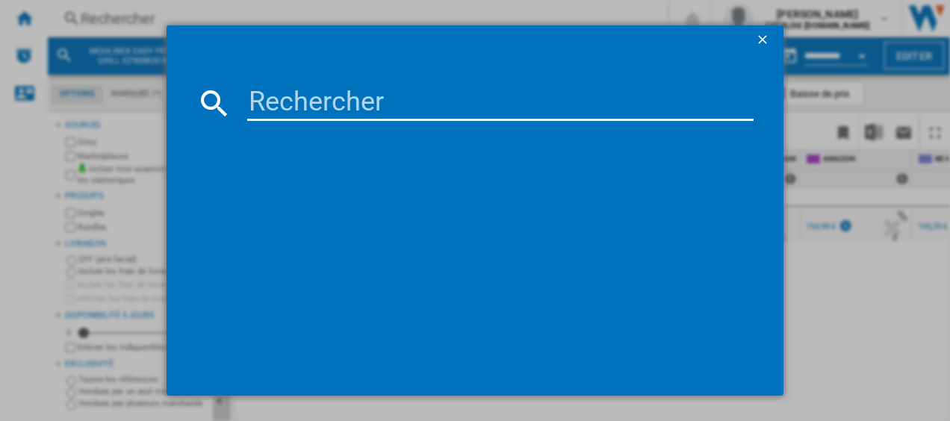
click at [320, 100] on input at bounding box center [500, 103] width 507 height 36
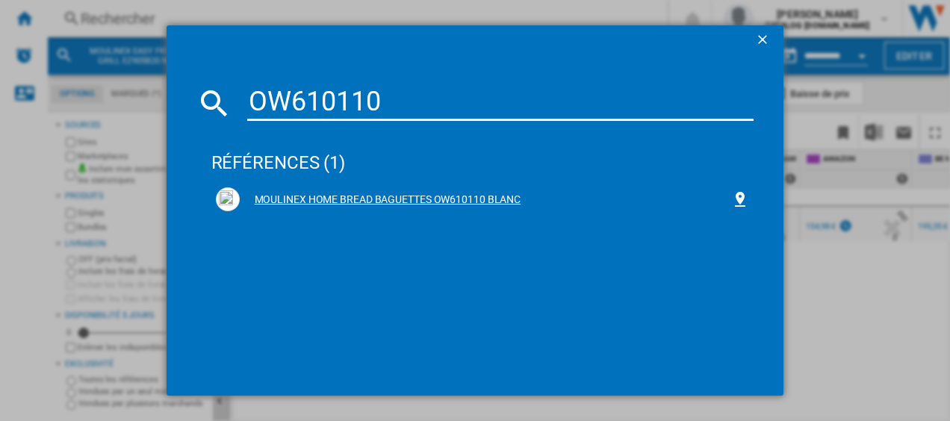
type input "OW610110"
click at [347, 202] on div "MOULINEX HOME BREAD BAGUETTES OW610110 BLANC" at bounding box center [486, 200] width 492 height 15
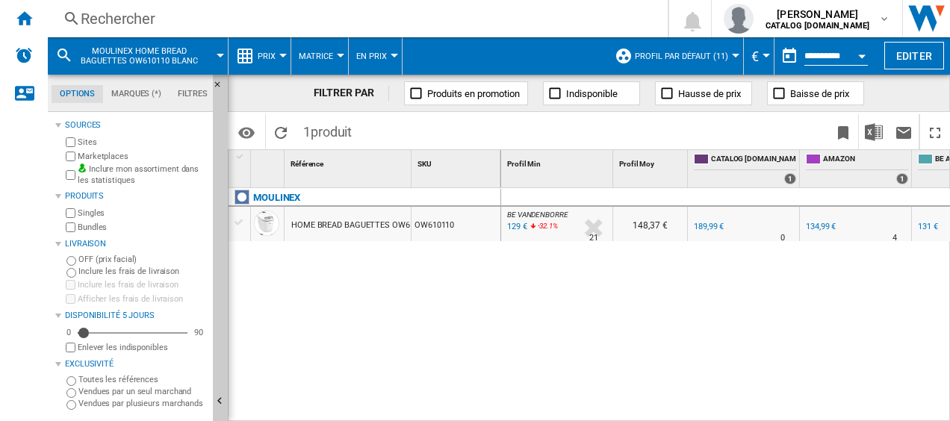
click at [517, 222] on div "129 €" at bounding box center [516, 227] width 22 height 15
click at [114, 22] on div "Rechercher" at bounding box center [355, 18] width 548 height 21
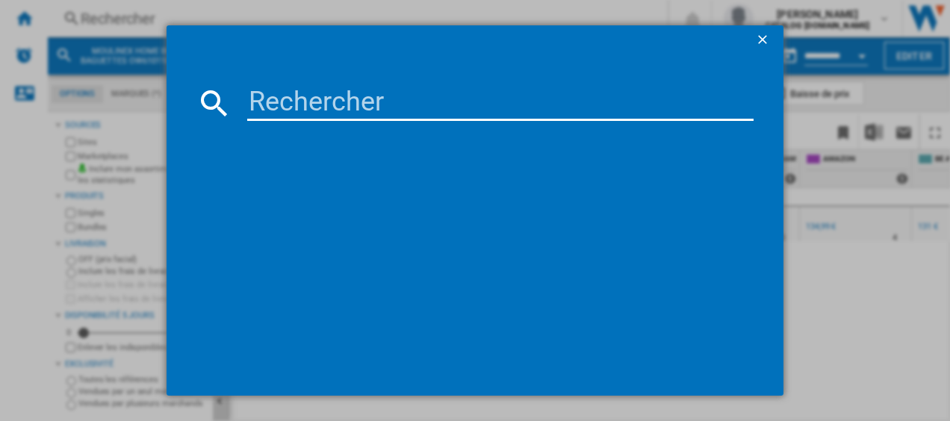
click at [288, 100] on input at bounding box center [500, 103] width 507 height 36
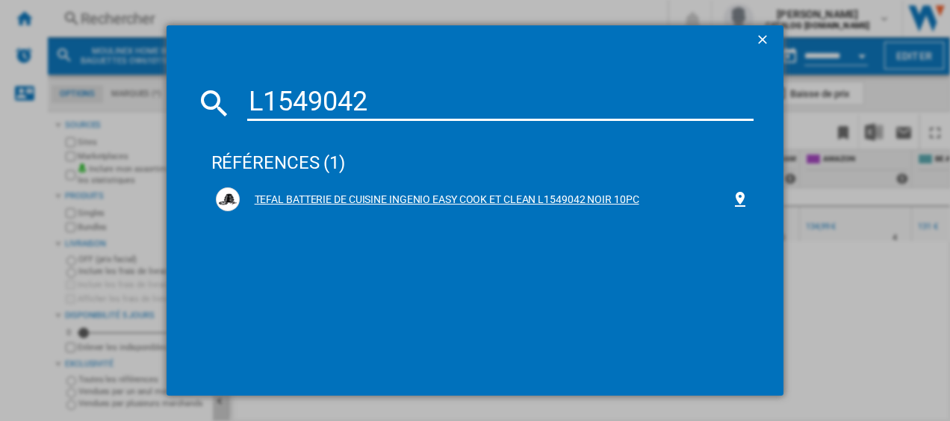
type input "L1549042"
click at [370, 200] on div "TEFAL BATTERIE DE CUISINE INGENIO EASY COOK ET CLEAN L1549042 NOIR 10PC" at bounding box center [486, 200] width 492 height 15
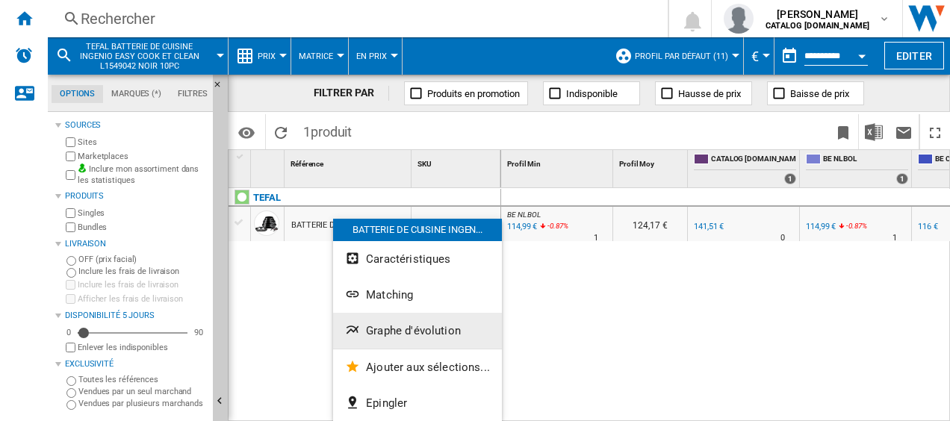
click at [403, 328] on span "Graphe d'évolution" at bounding box center [413, 330] width 95 height 13
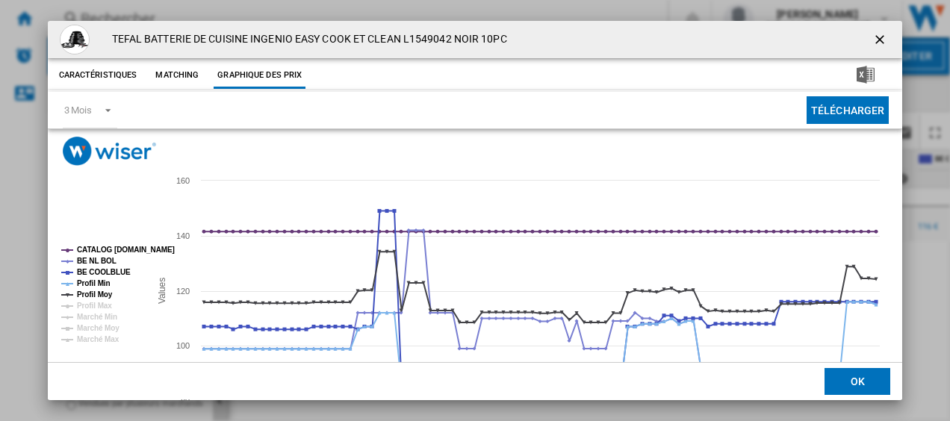
scroll to position [75, 0]
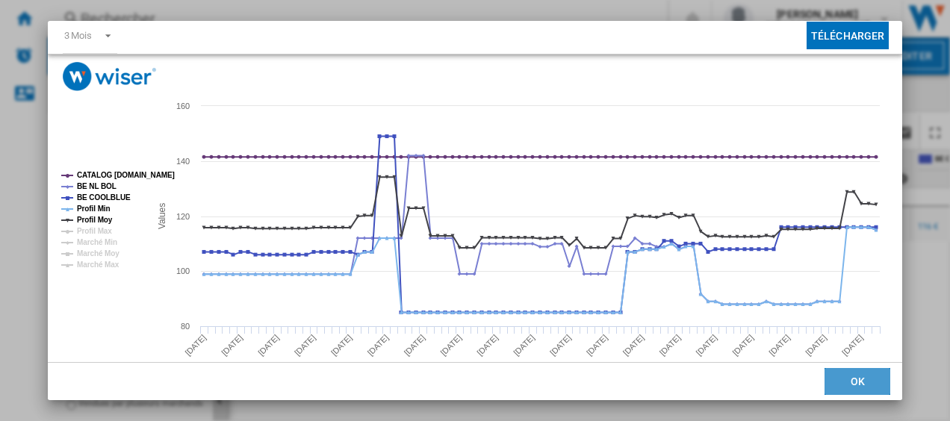
click at [854, 379] on button "OK" at bounding box center [858, 381] width 66 height 27
